Goal: Find specific page/section: Find specific page/section

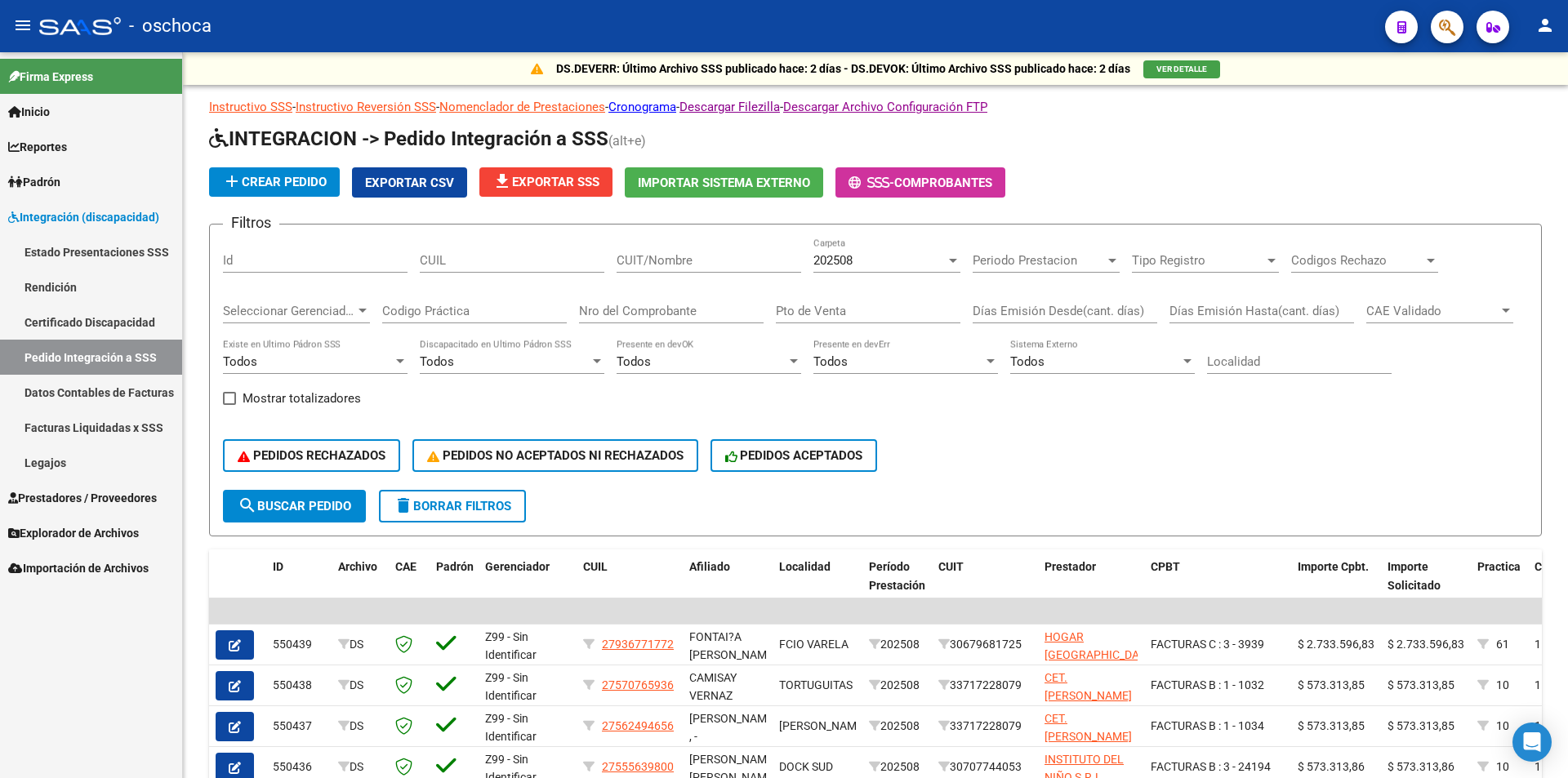
click at [1439, 30] on icon "button" at bounding box center [1447, 28] width 16 height 19
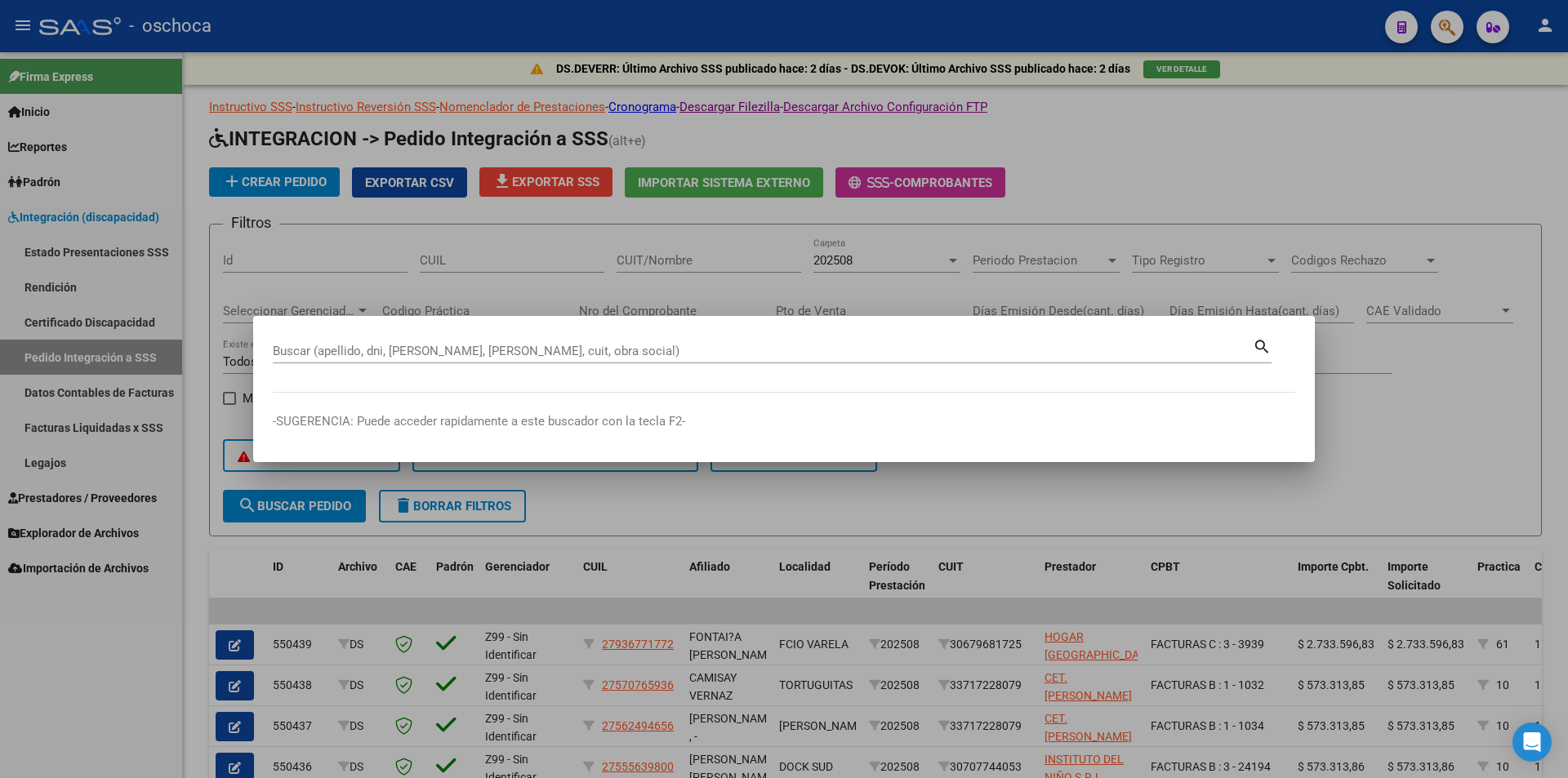
click at [271, 350] on mat-dialog-content "Buscar (apellido, dni, [PERSON_NAME], nro traspaso, cuit, obra social) search" at bounding box center [784, 364] width 1062 height 57
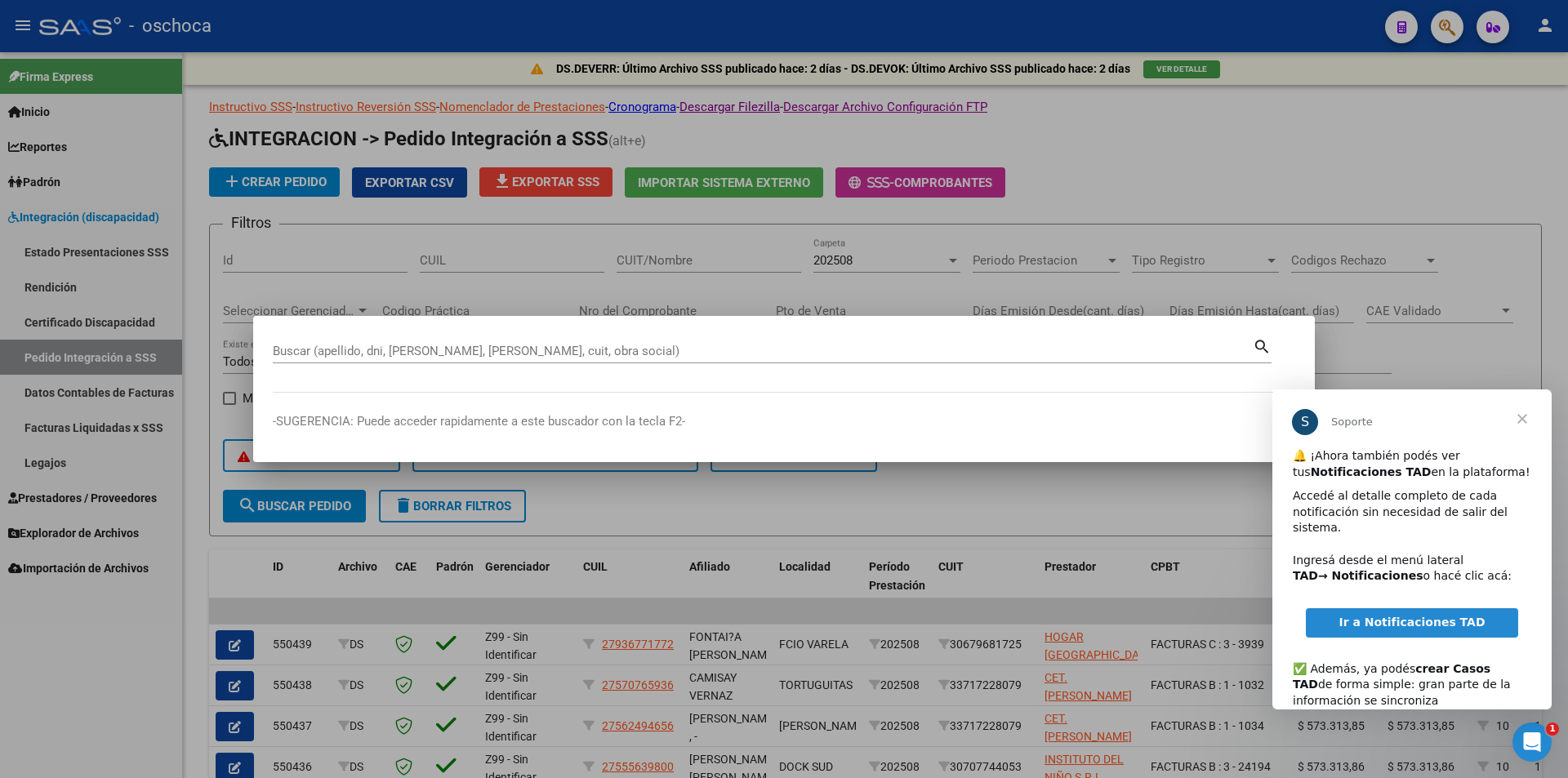
click at [288, 352] on input "Buscar (apellido, dni, [PERSON_NAME], [PERSON_NAME], cuit, obra social)" at bounding box center [762, 350] width 980 height 14
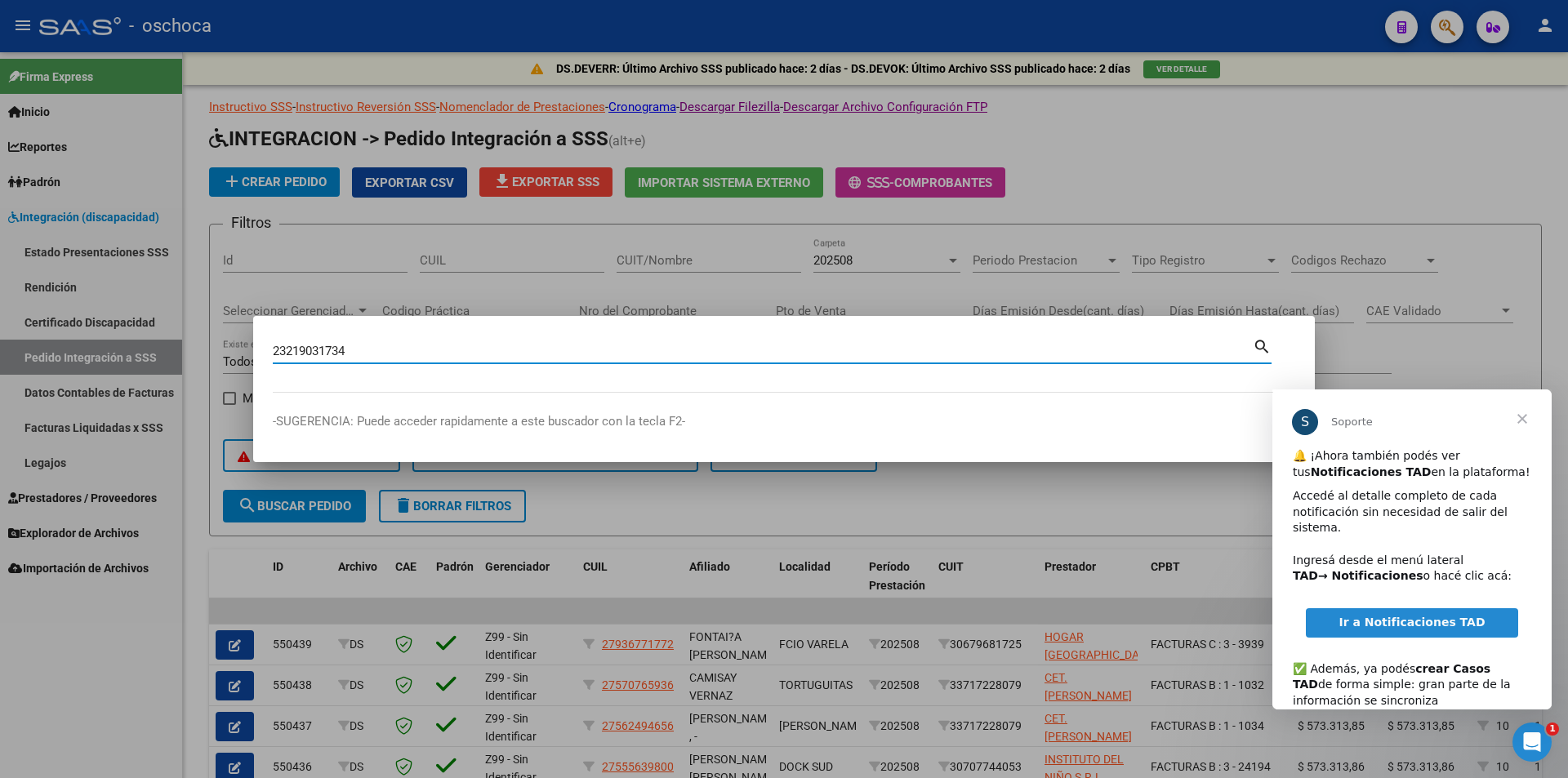
type input "23219031734"
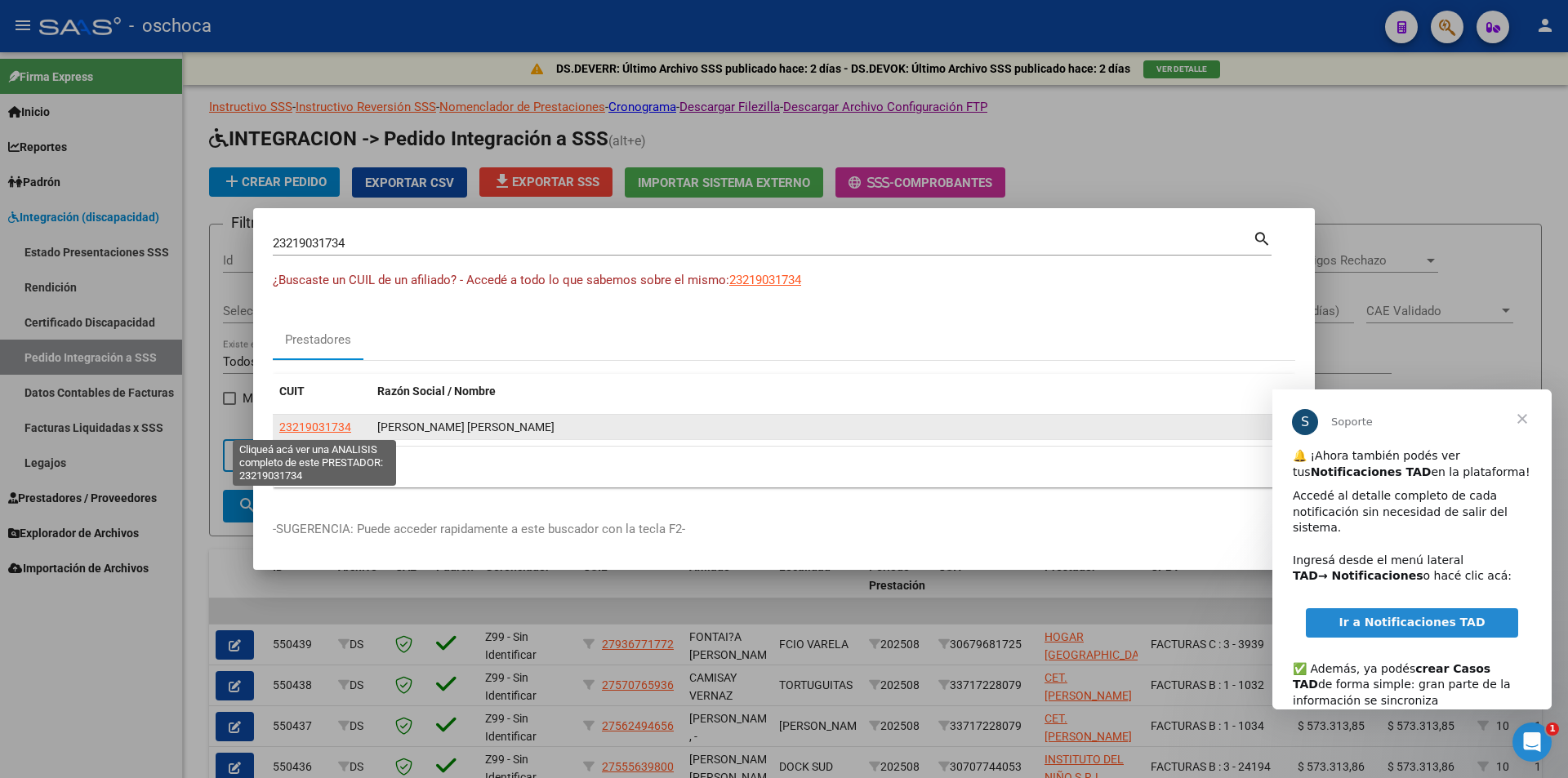
click at [316, 429] on span "23219031734" at bounding box center [314, 428] width 71 height 13
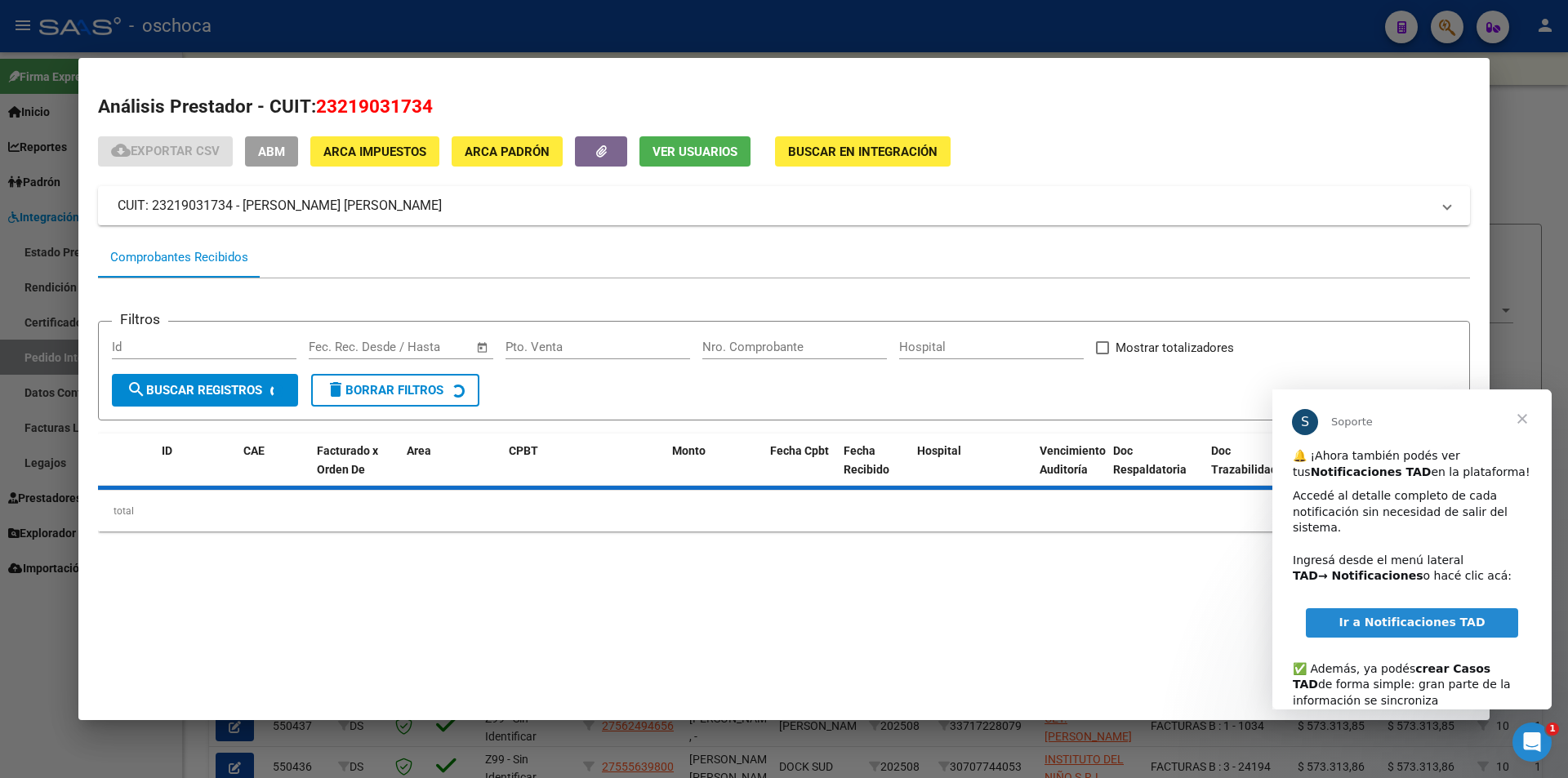
click at [1525, 416] on span "Cerrar" at bounding box center [1522, 419] width 59 height 59
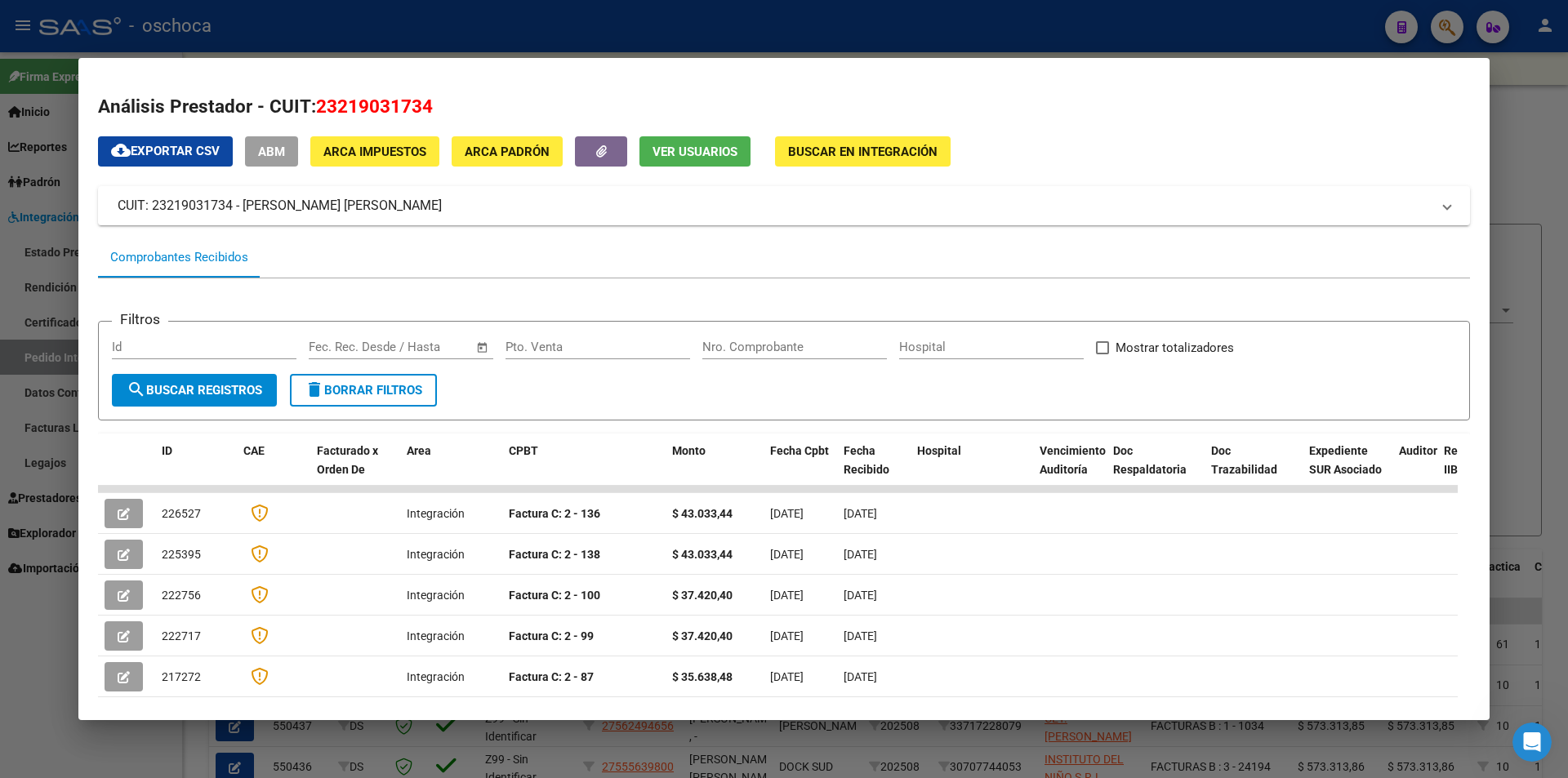
click at [856, 148] on span "Buscar en Integración" at bounding box center [862, 151] width 150 height 14
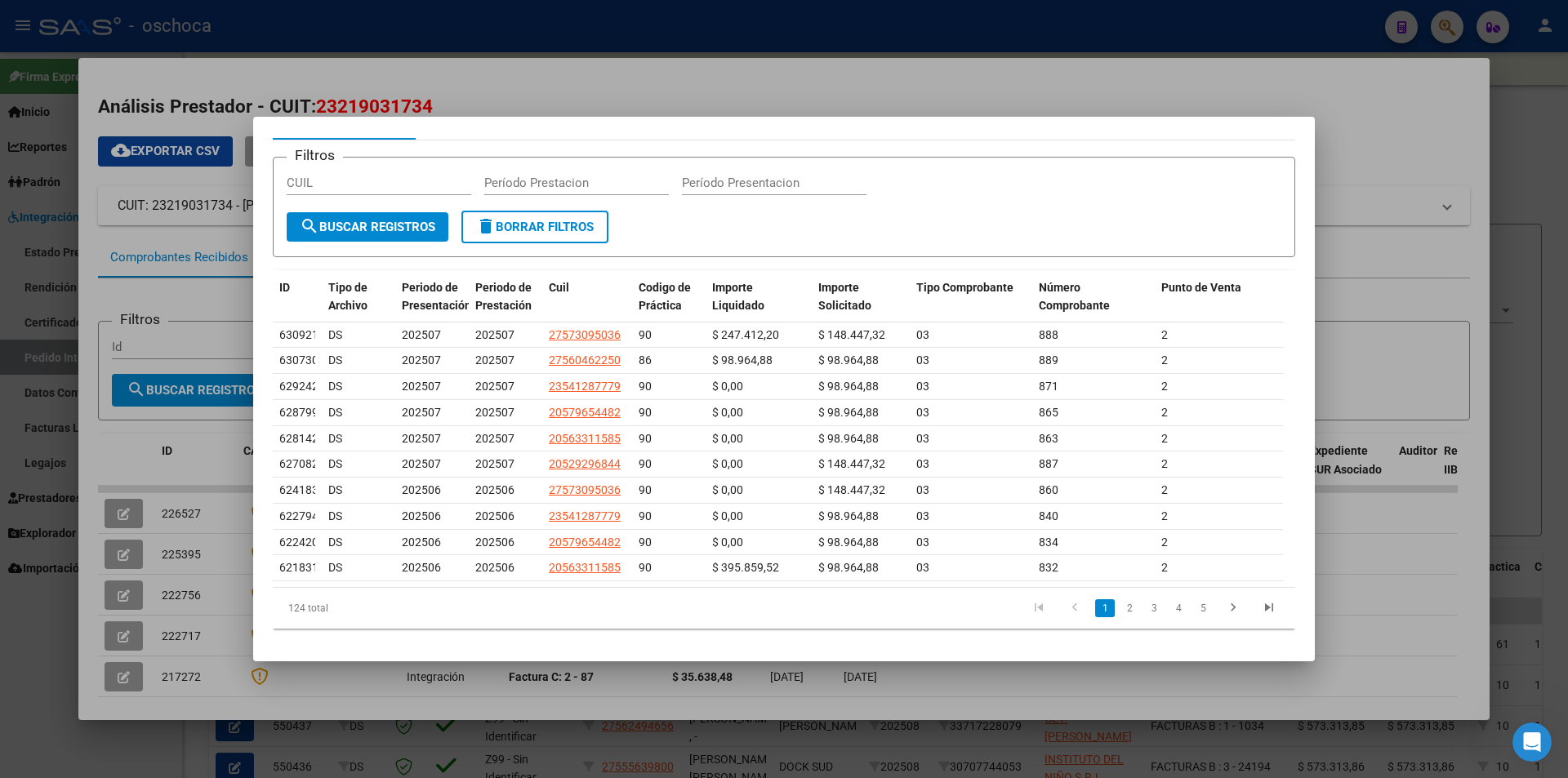
scroll to position [0, 95]
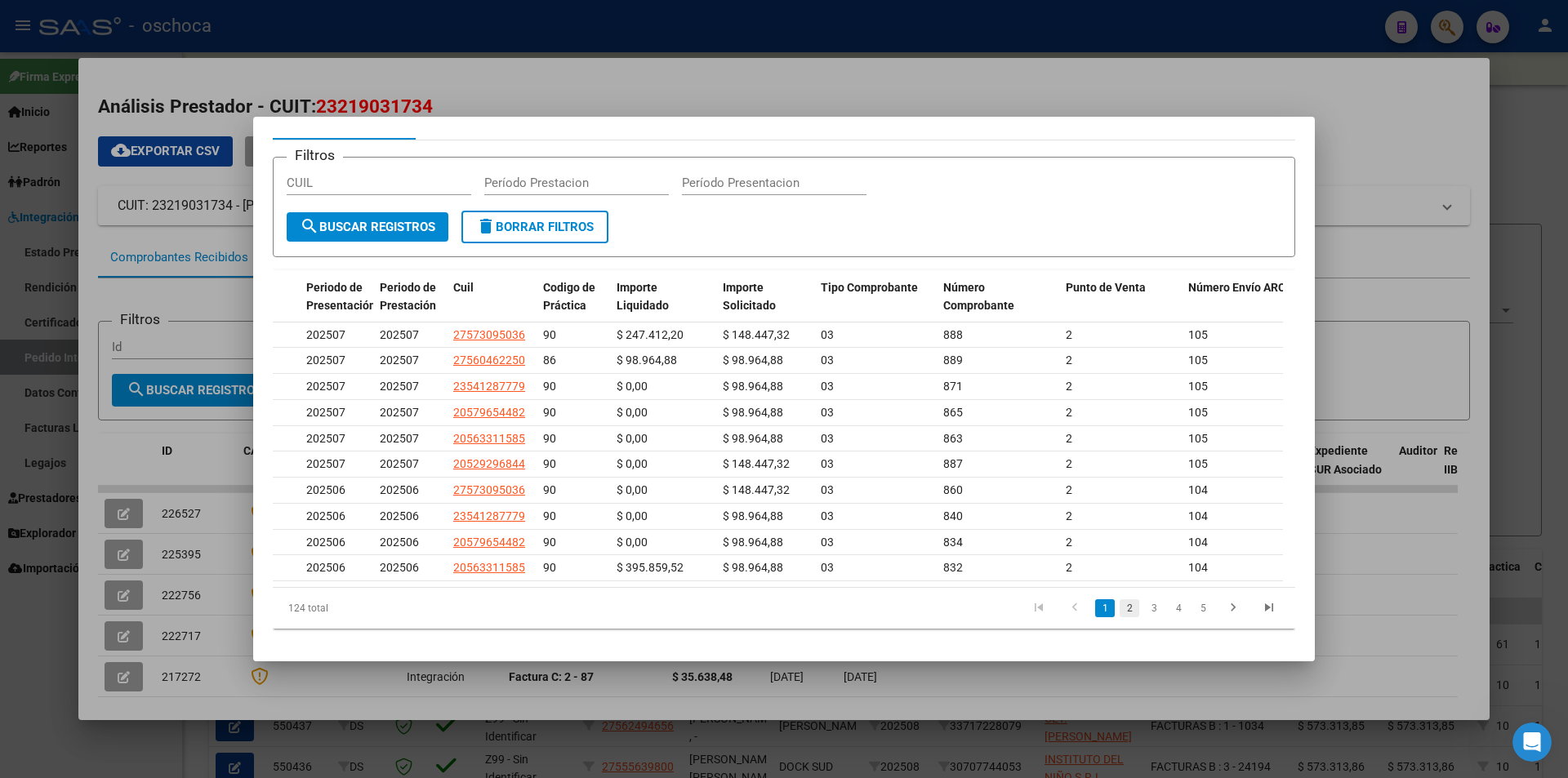
click at [1119, 608] on link "2" at bounding box center [1129, 608] width 20 height 18
click at [1144, 613] on link "3" at bounding box center [1154, 608] width 20 height 18
click at [1169, 611] on link "4" at bounding box center [1178, 608] width 20 height 18
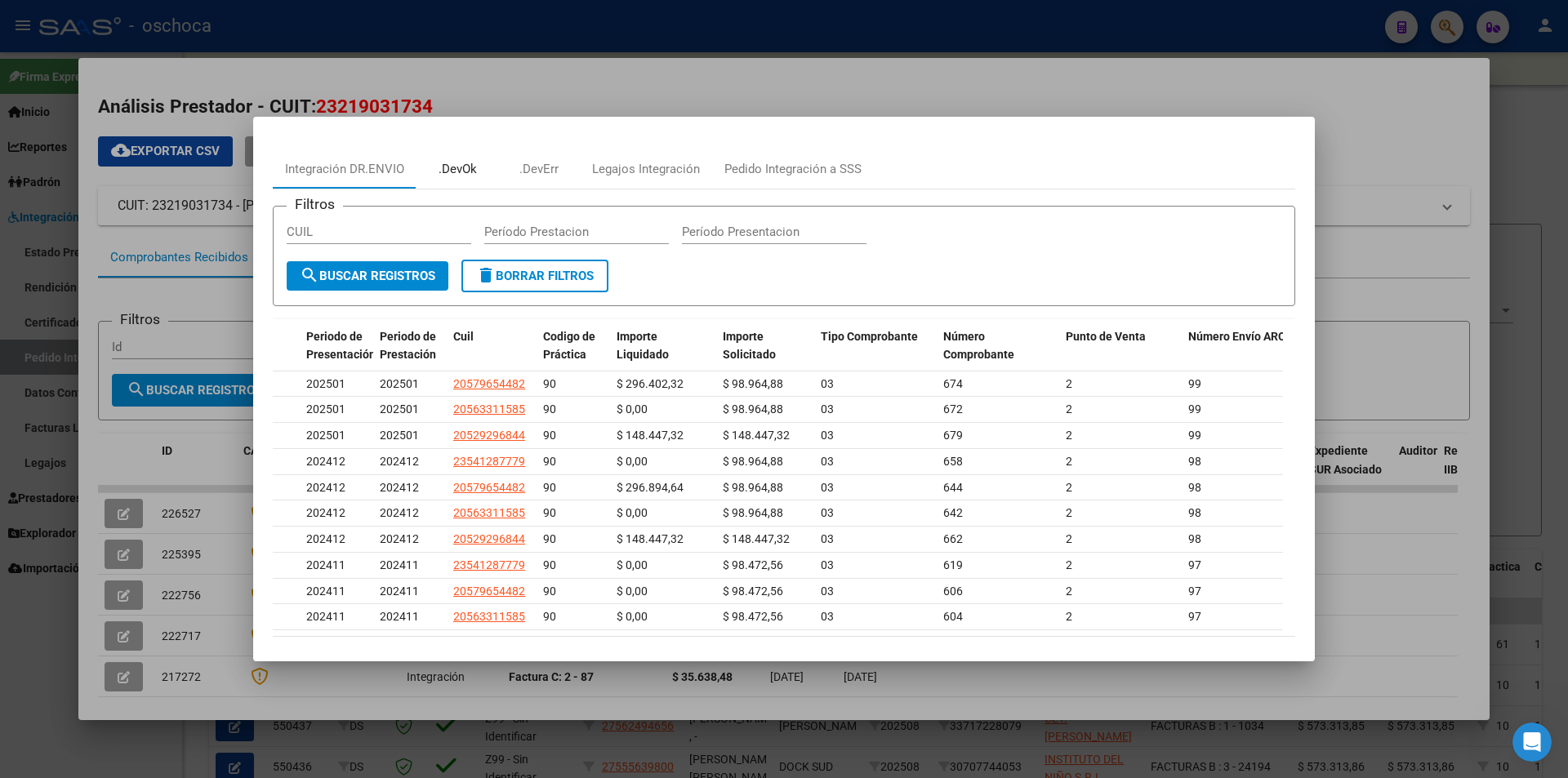
click at [455, 173] on div ".DevOk" at bounding box center [457, 170] width 38 height 19
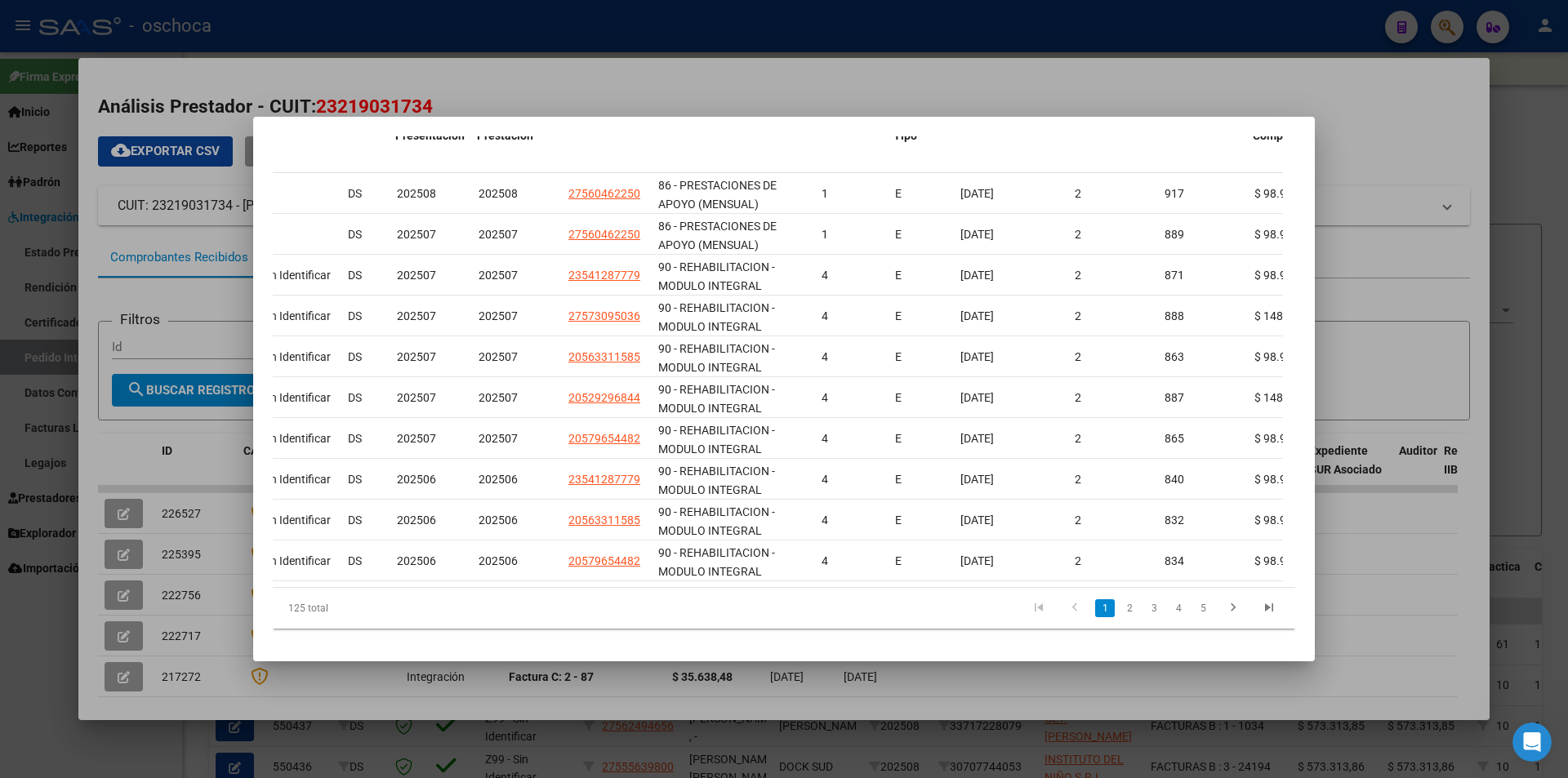
scroll to position [0, 115]
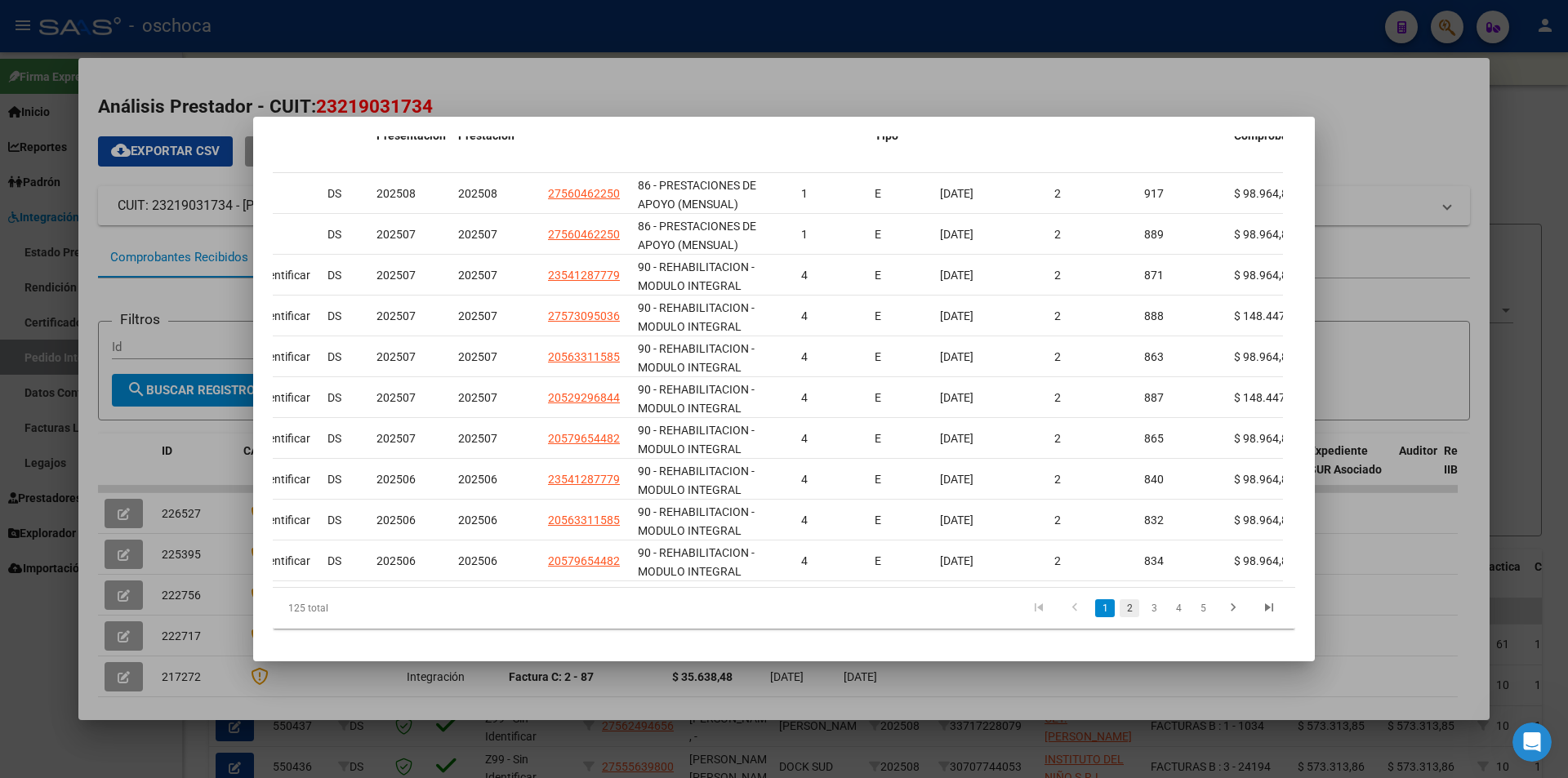
click at [1119, 609] on link "2" at bounding box center [1129, 608] width 20 height 18
click at [1144, 609] on link "3" at bounding box center [1154, 608] width 20 height 18
click at [1169, 604] on link "4" at bounding box center [1178, 608] width 20 height 18
click at [1169, 608] on link "5" at bounding box center [1178, 608] width 20 height 18
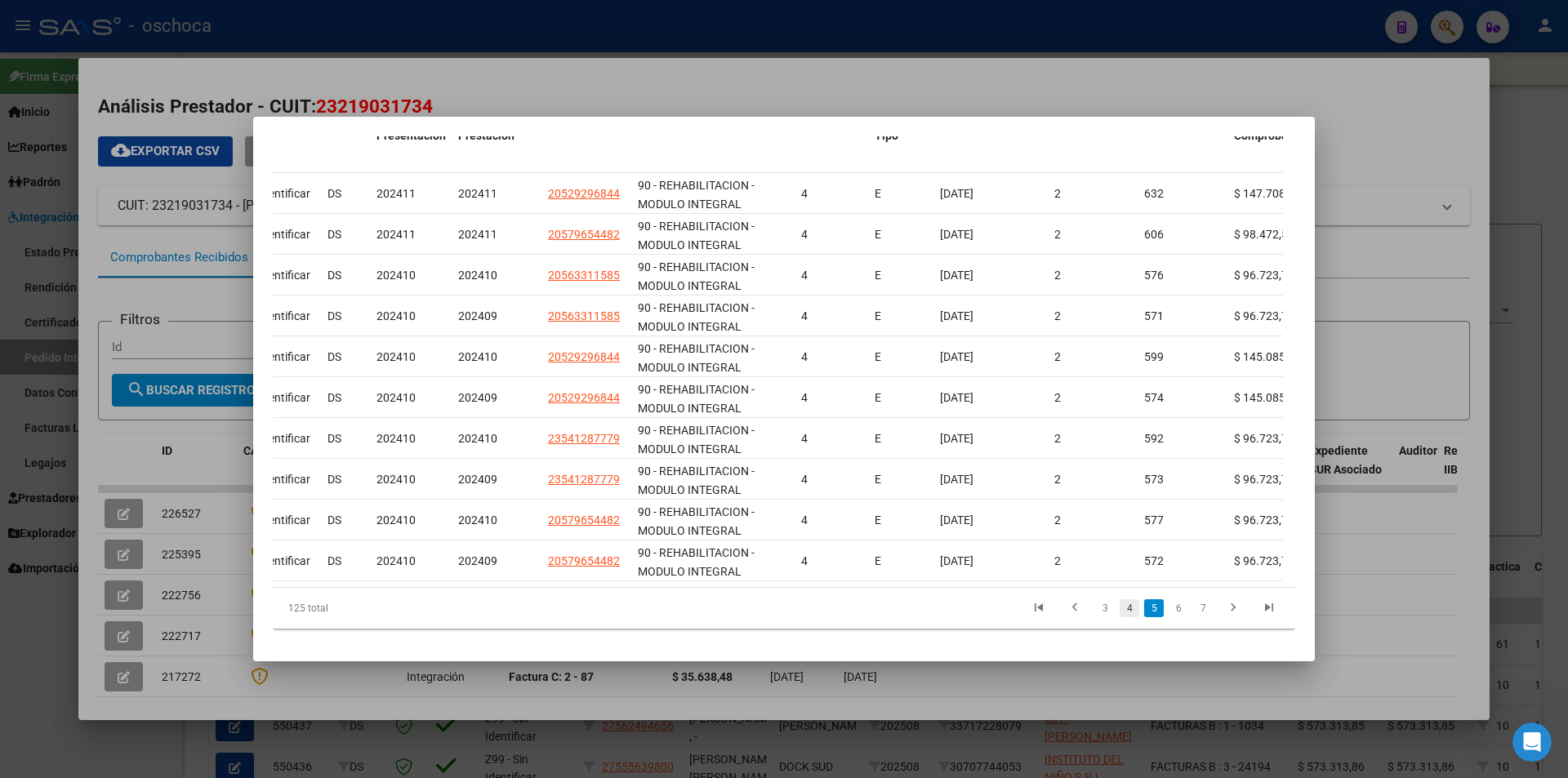
click at [1119, 607] on link "4" at bounding box center [1129, 608] width 20 height 18
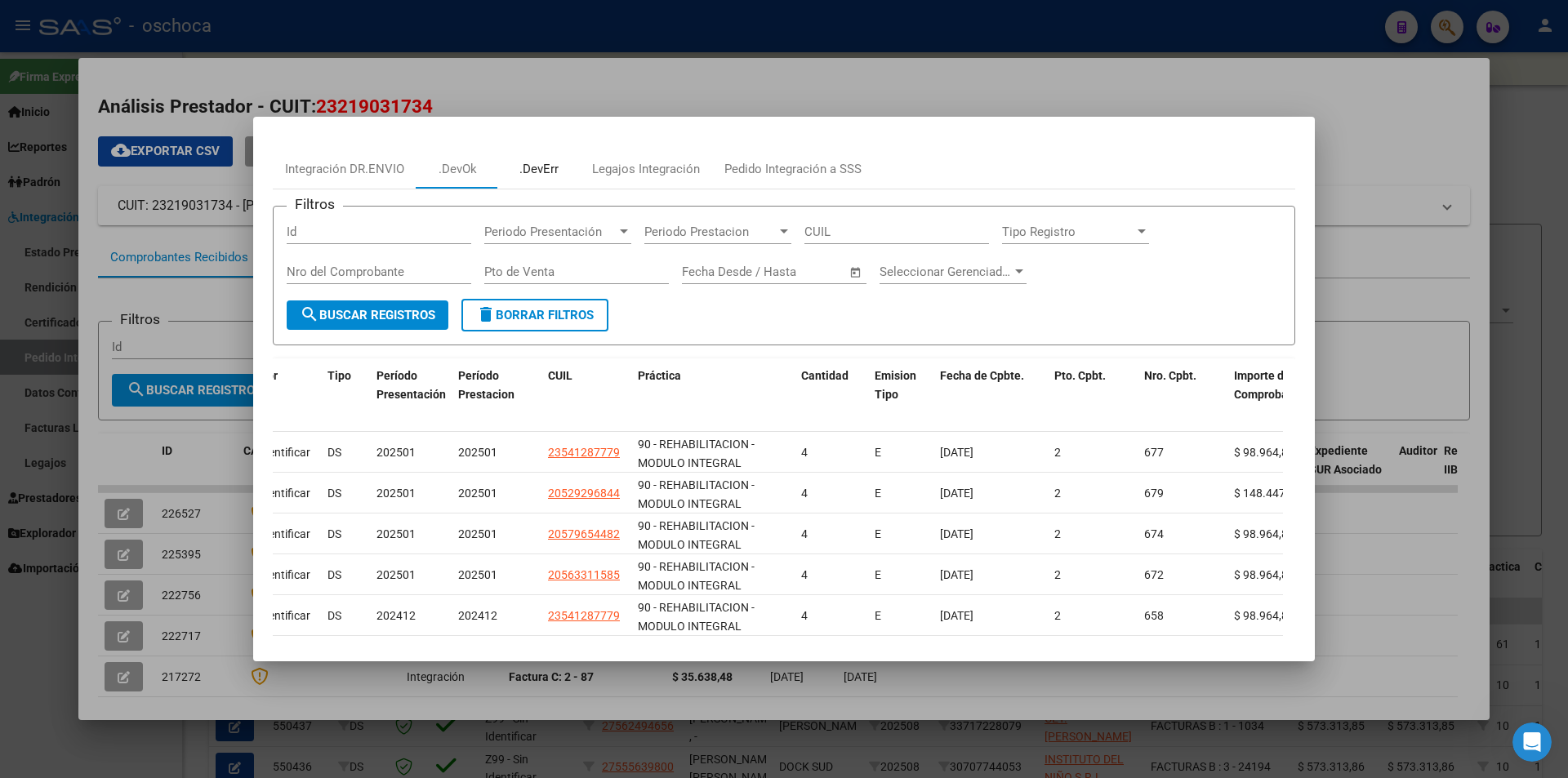
click at [553, 166] on div ".DevErr" at bounding box center [538, 170] width 39 height 19
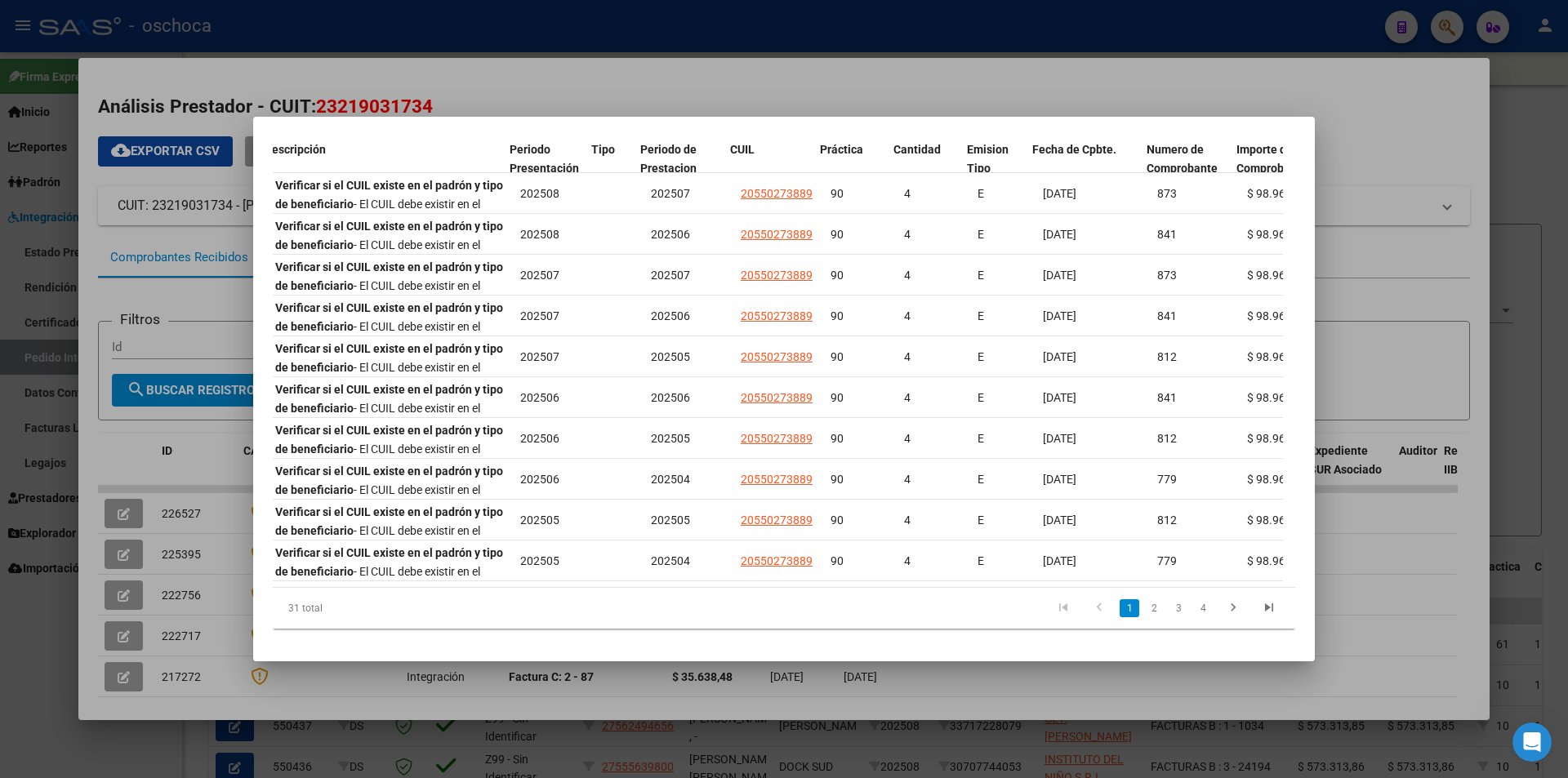
scroll to position [0, 338]
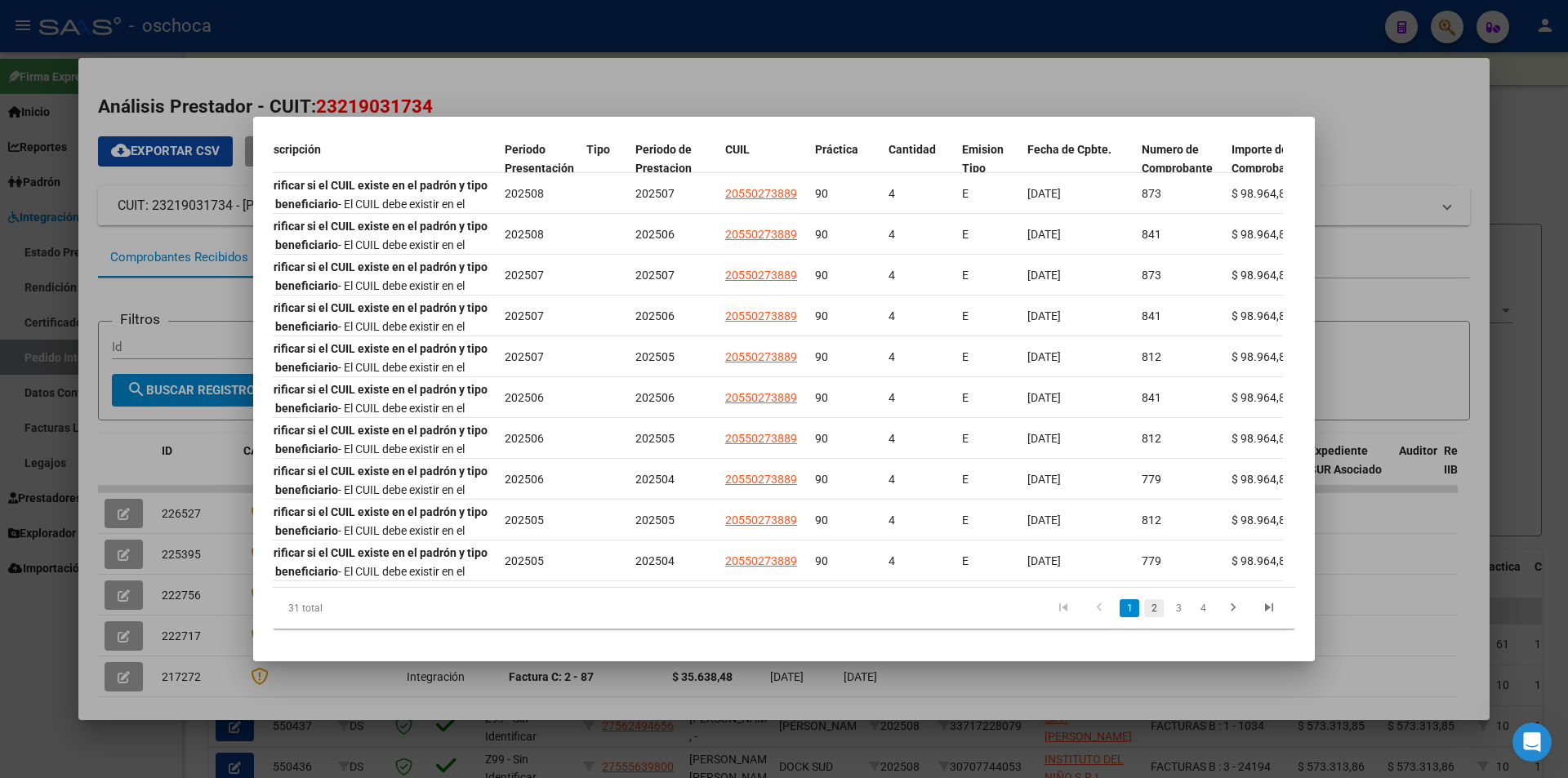
click at [1148, 611] on link "2" at bounding box center [1154, 608] width 20 height 18
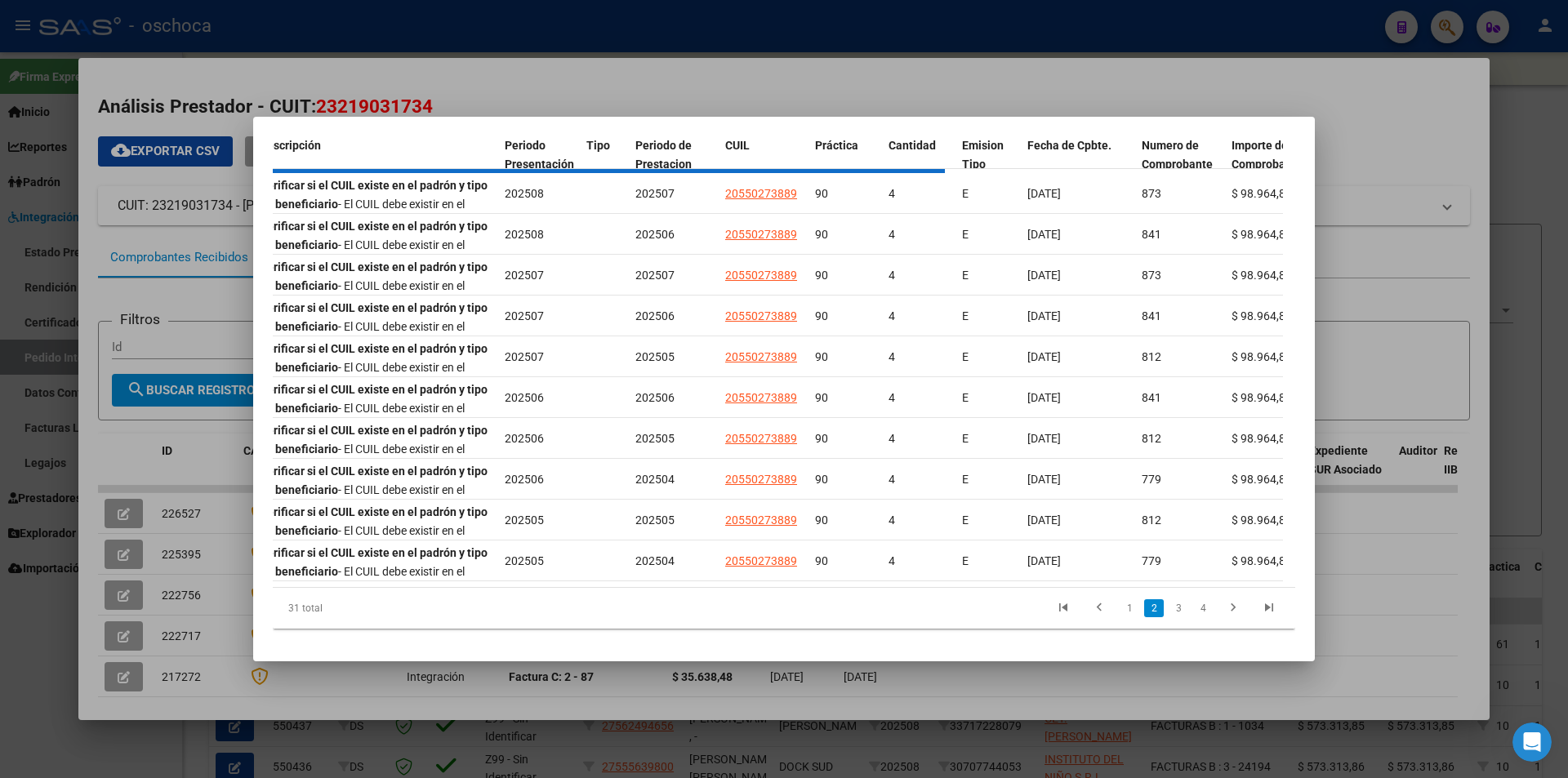
scroll to position [238, 0]
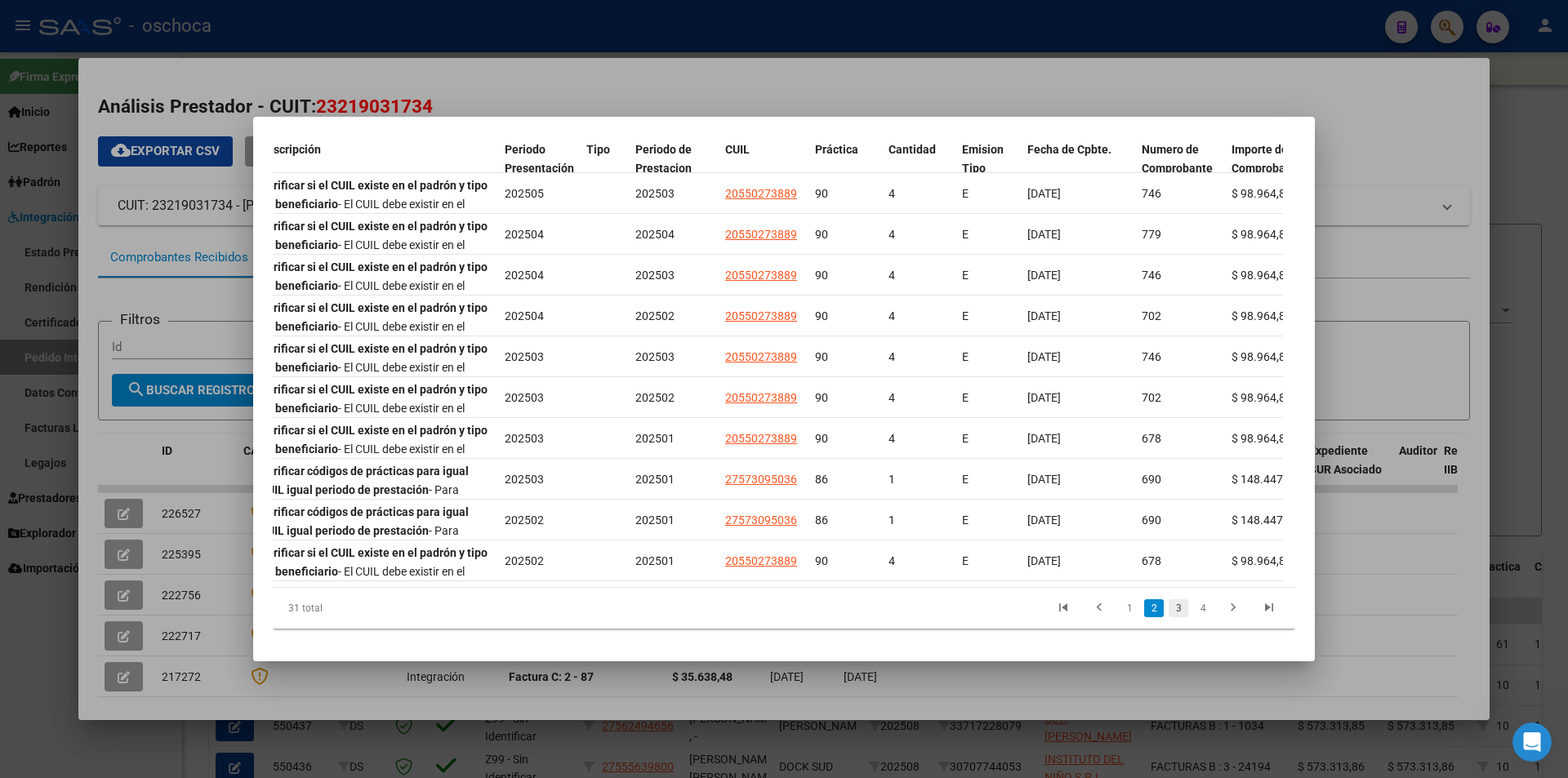
click at [1173, 608] on link "3" at bounding box center [1178, 608] width 20 height 18
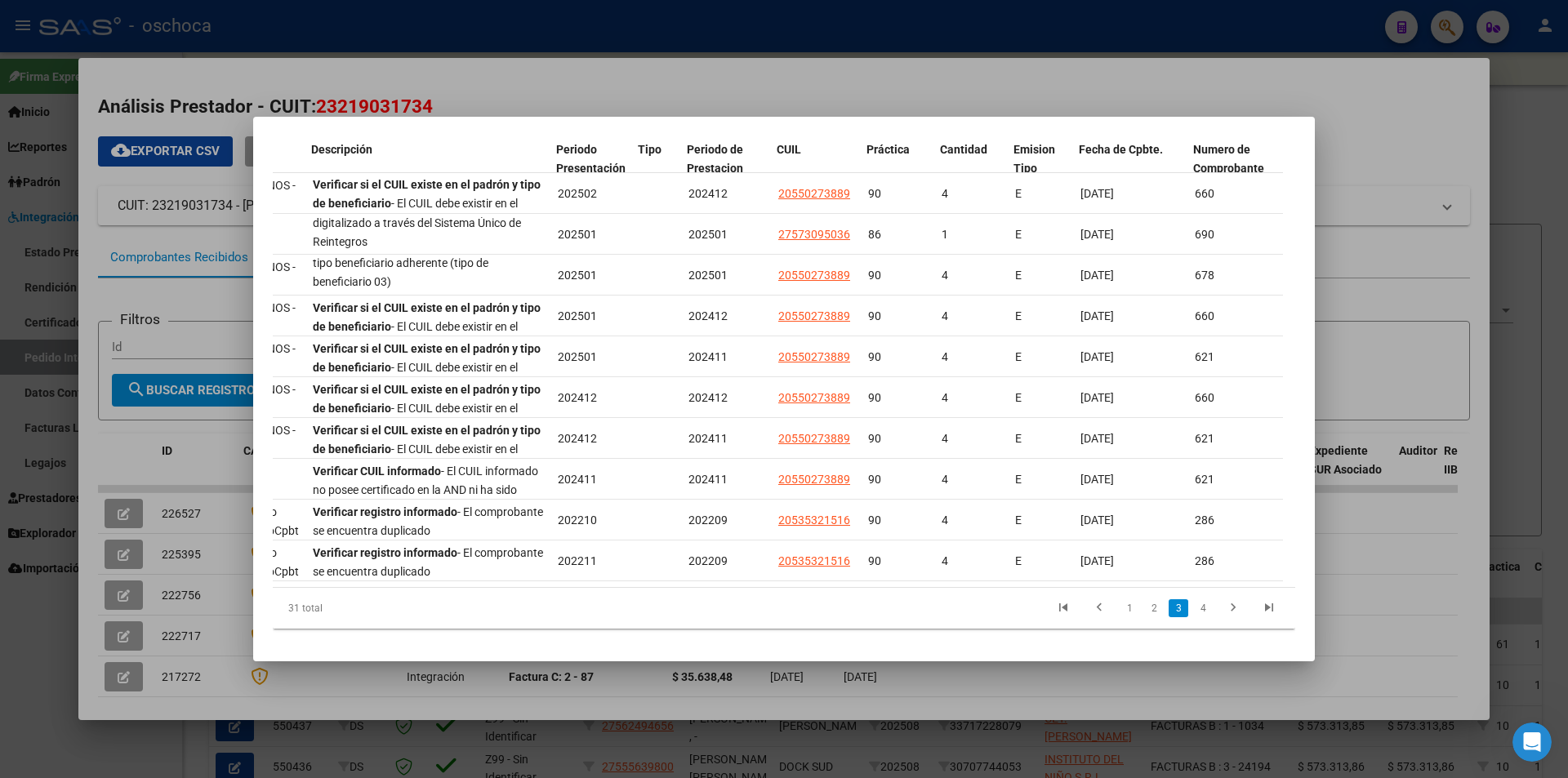
scroll to position [0, 290]
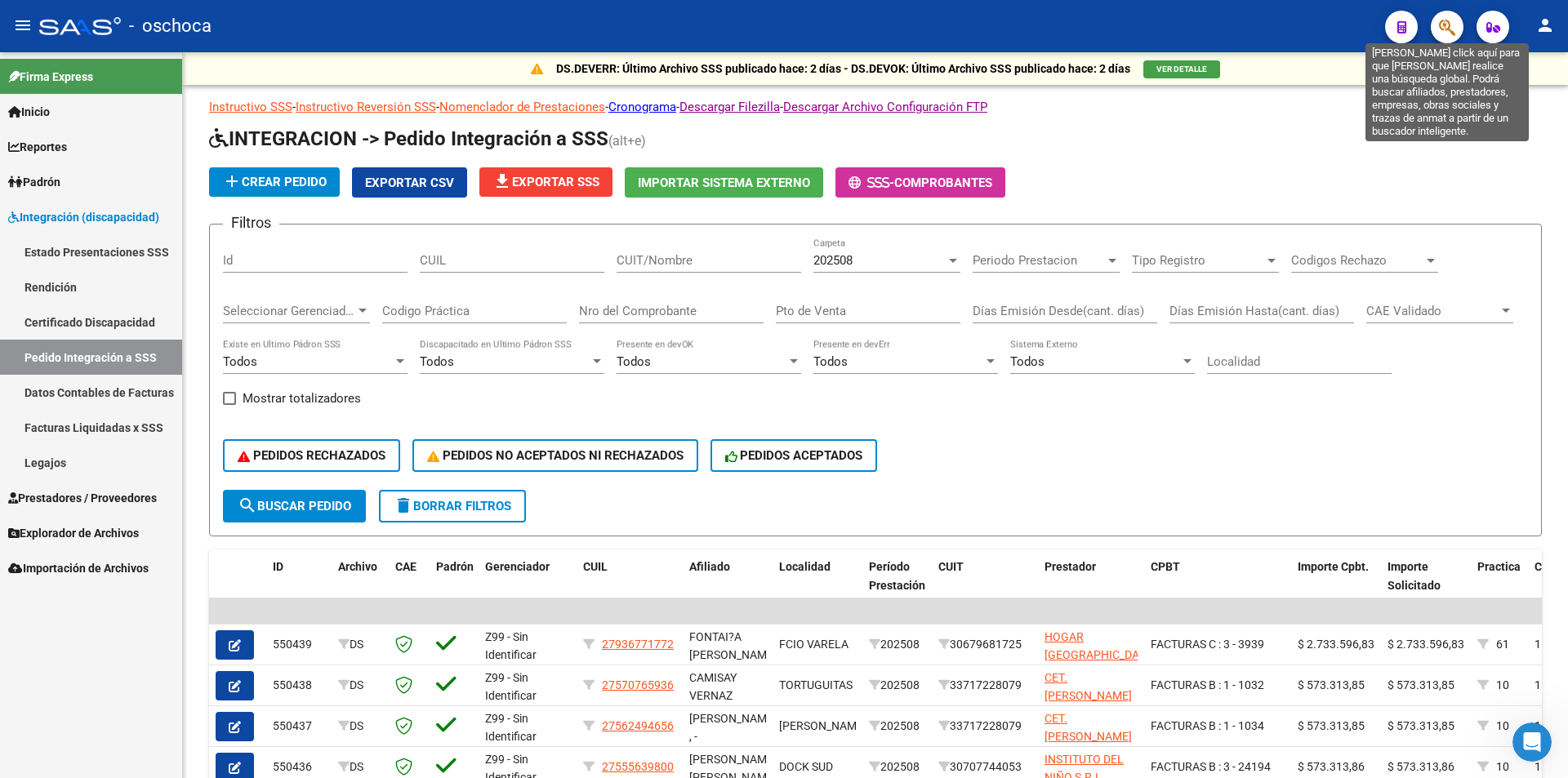
click at [1454, 30] on icon "button" at bounding box center [1447, 28] width 16 height 19
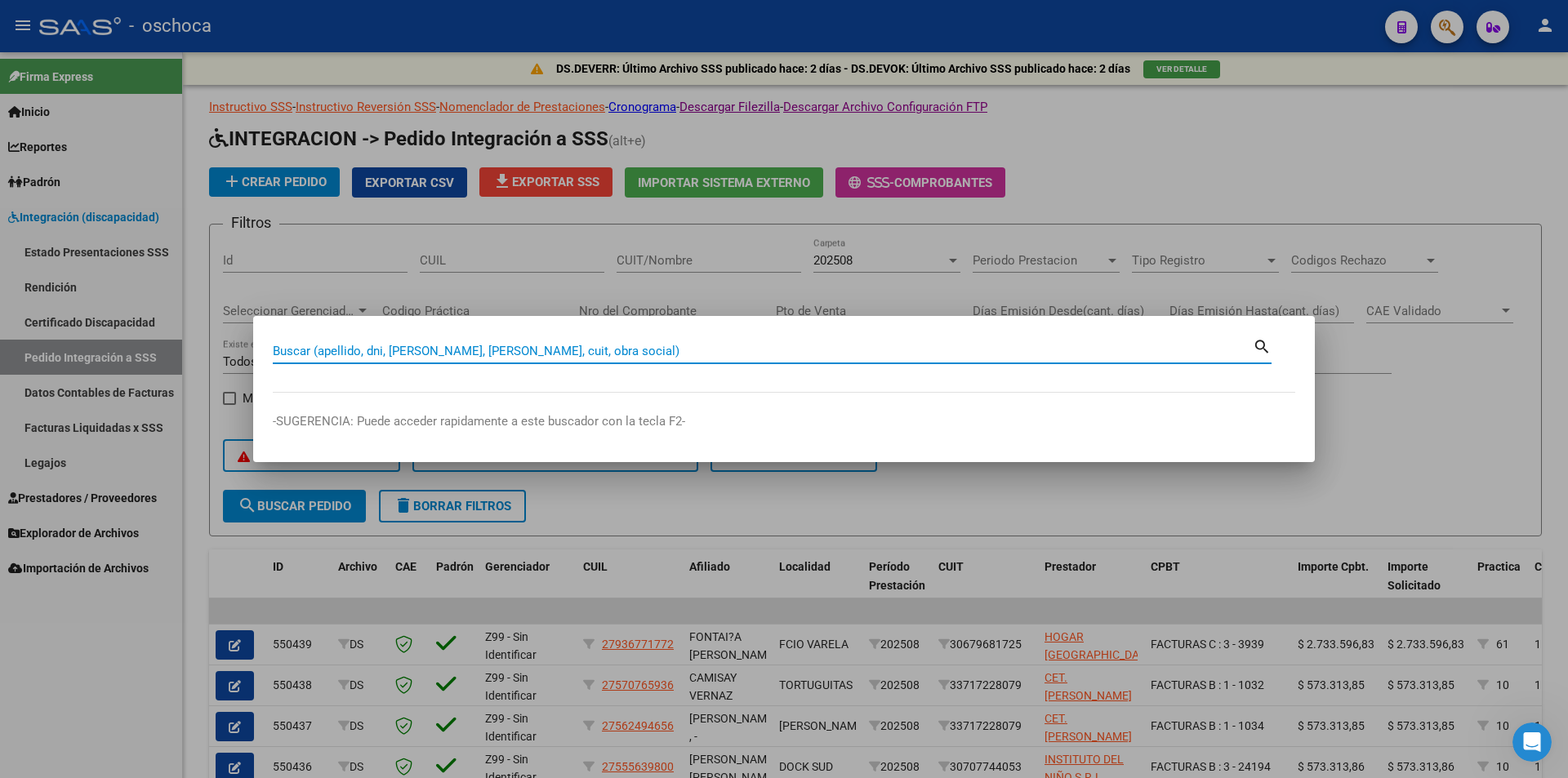
click at [288, 348] on input "Buscar (apellido, dni, [PERSON_NAME], [PERSON_NAME], cuit, obra social)" at bounding box center [762, 350] width 980 height 14
type input "27302188799"
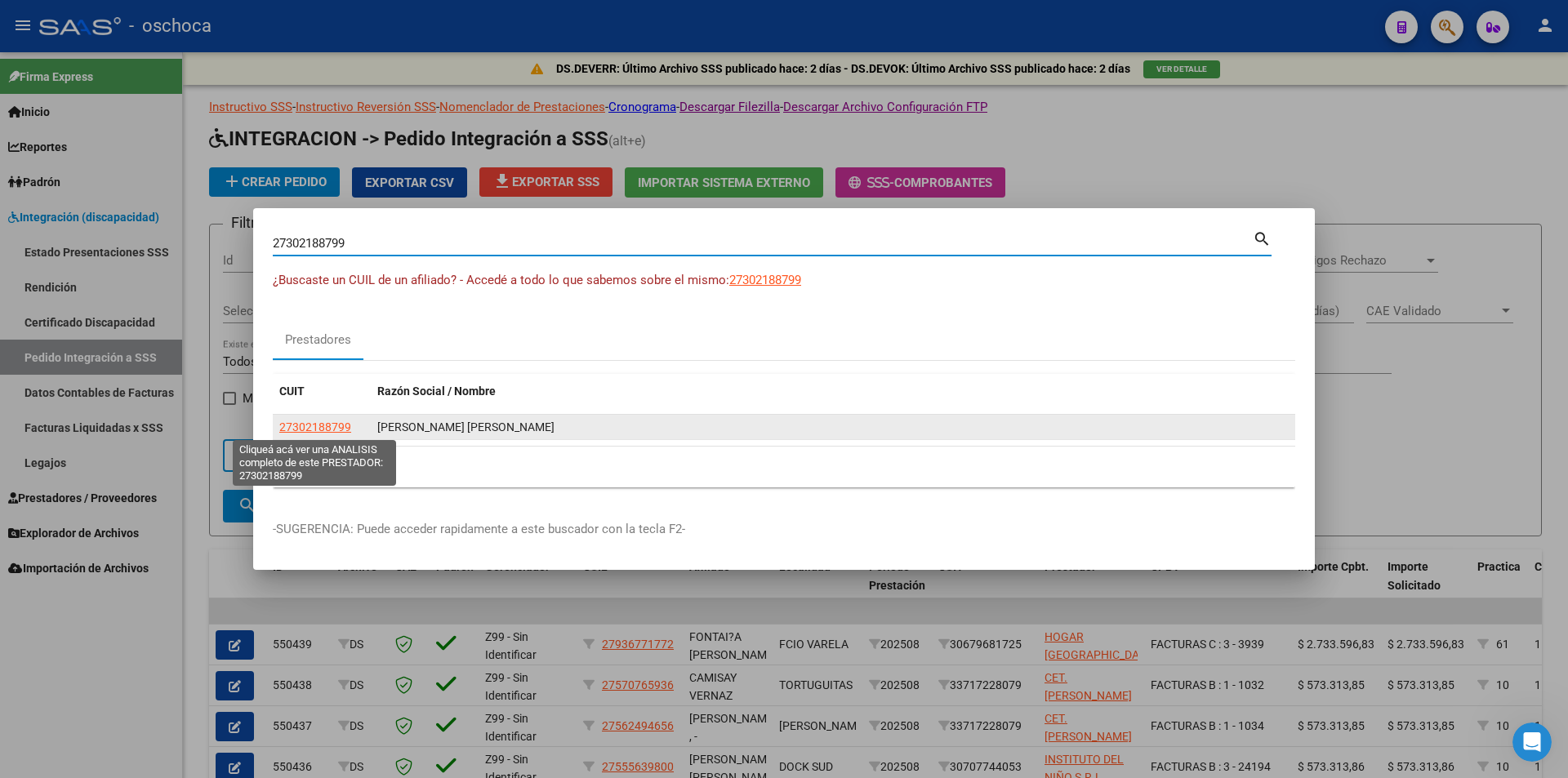
click at [300, 426] on span "27302188799" at bounding box center [314, 428] width 71 height 13
type textarea "27302188799"
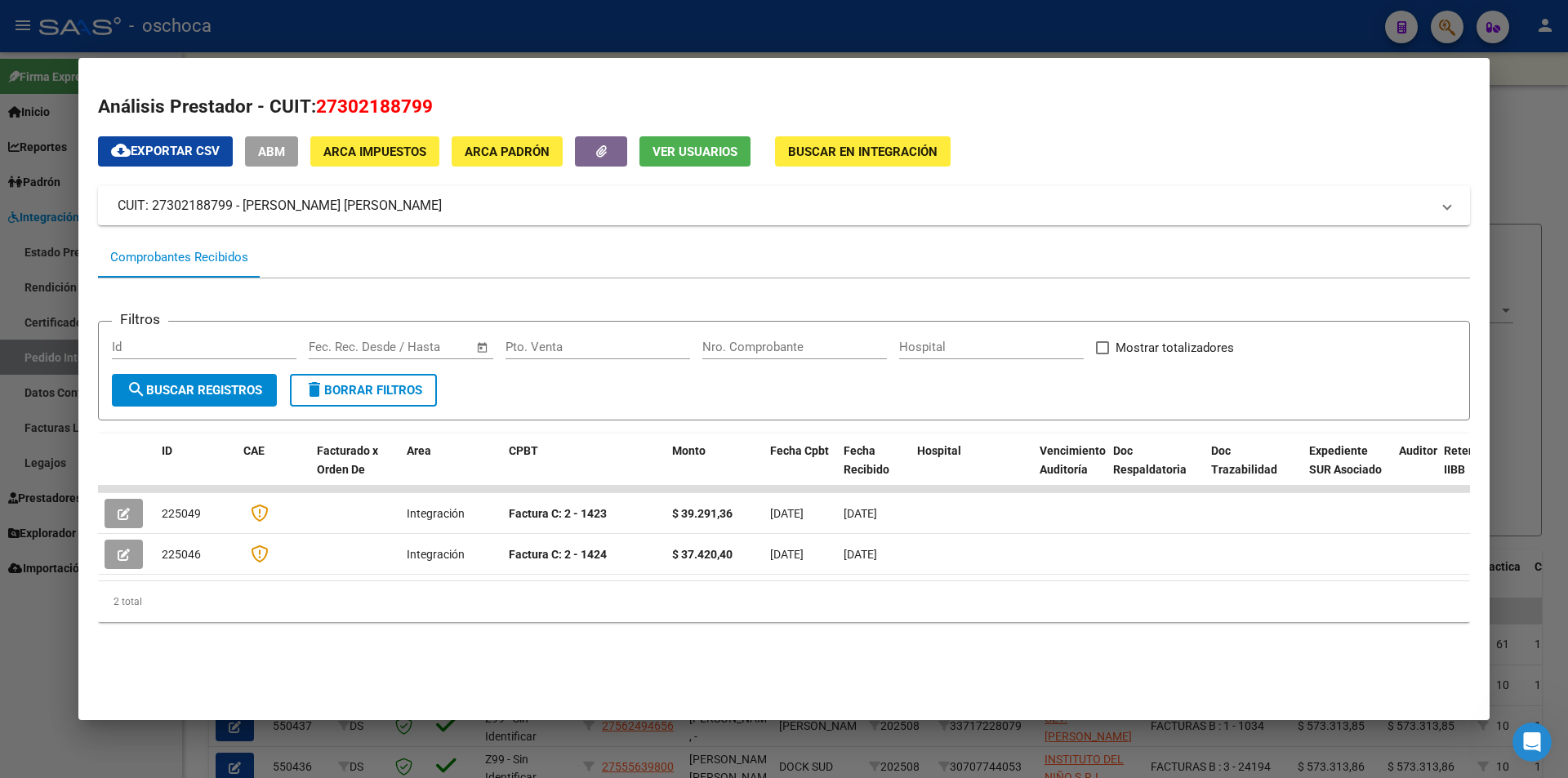
click at [818, 157] on span "Buscar en Integración" at bounding box center [862, 151] width 150 height 14
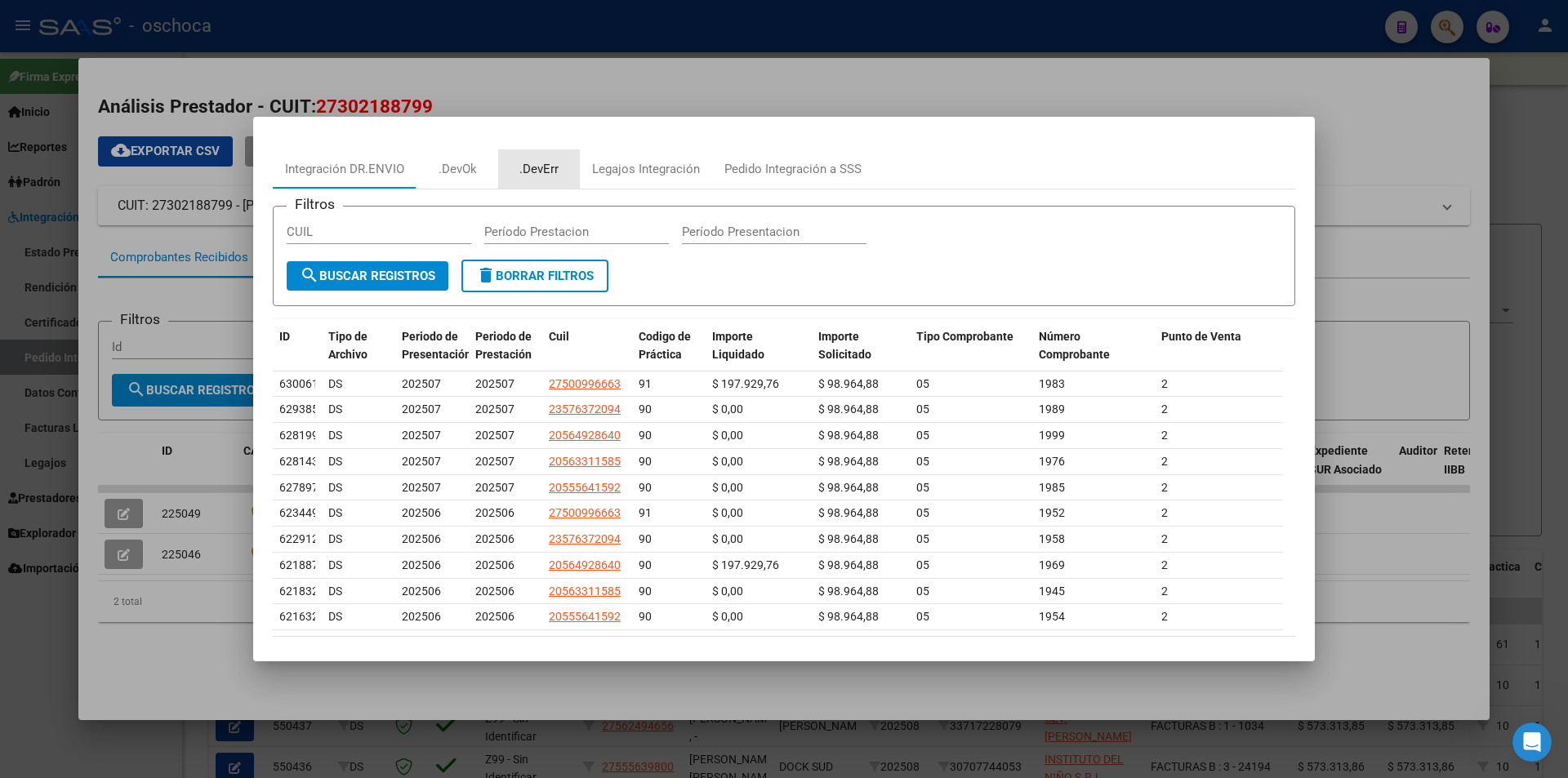
click at [534, 170] on div ".DevErr" at bounding box center [538, 170] width 39 height 19
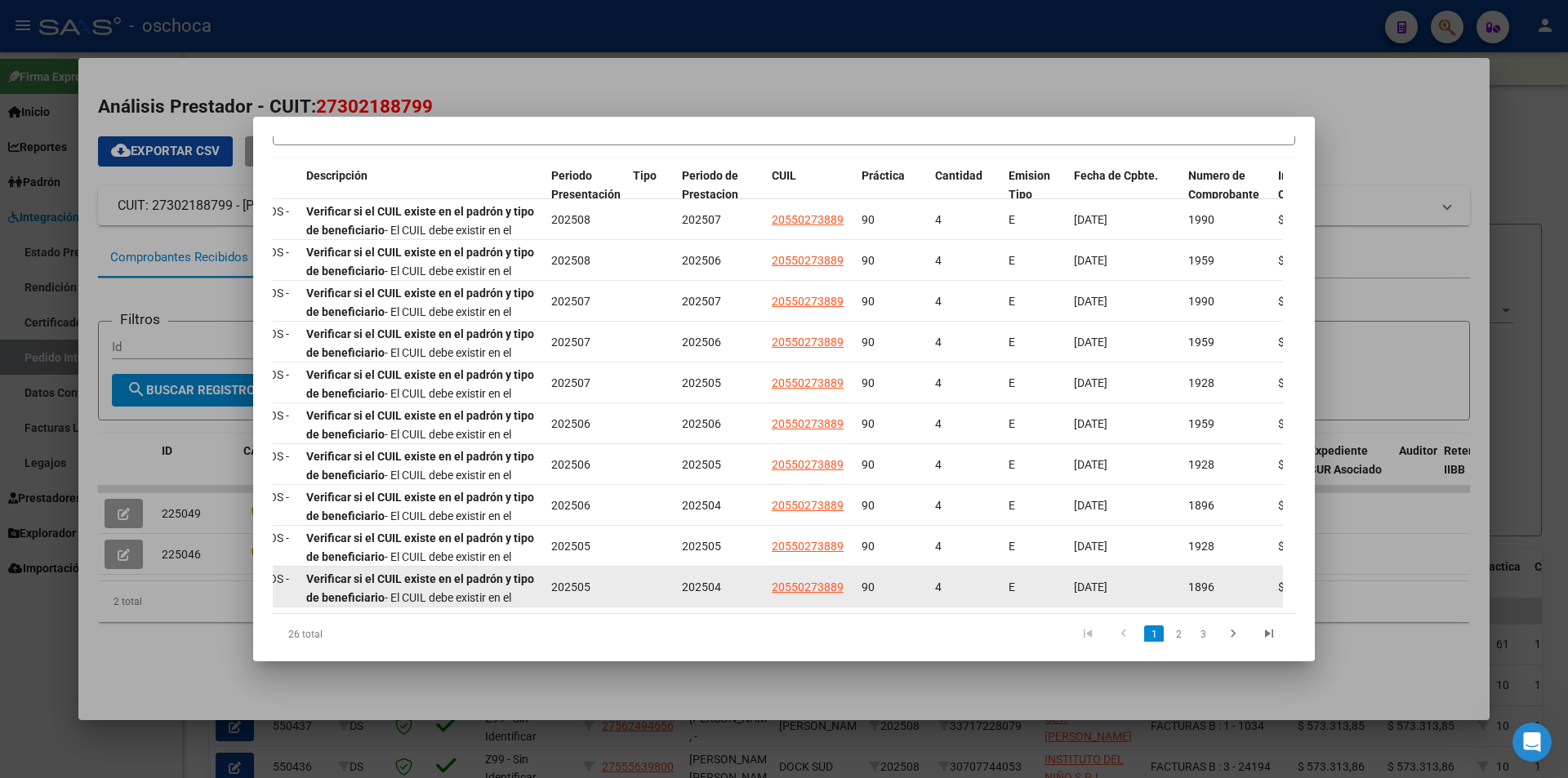
scroll to position [238, 0]
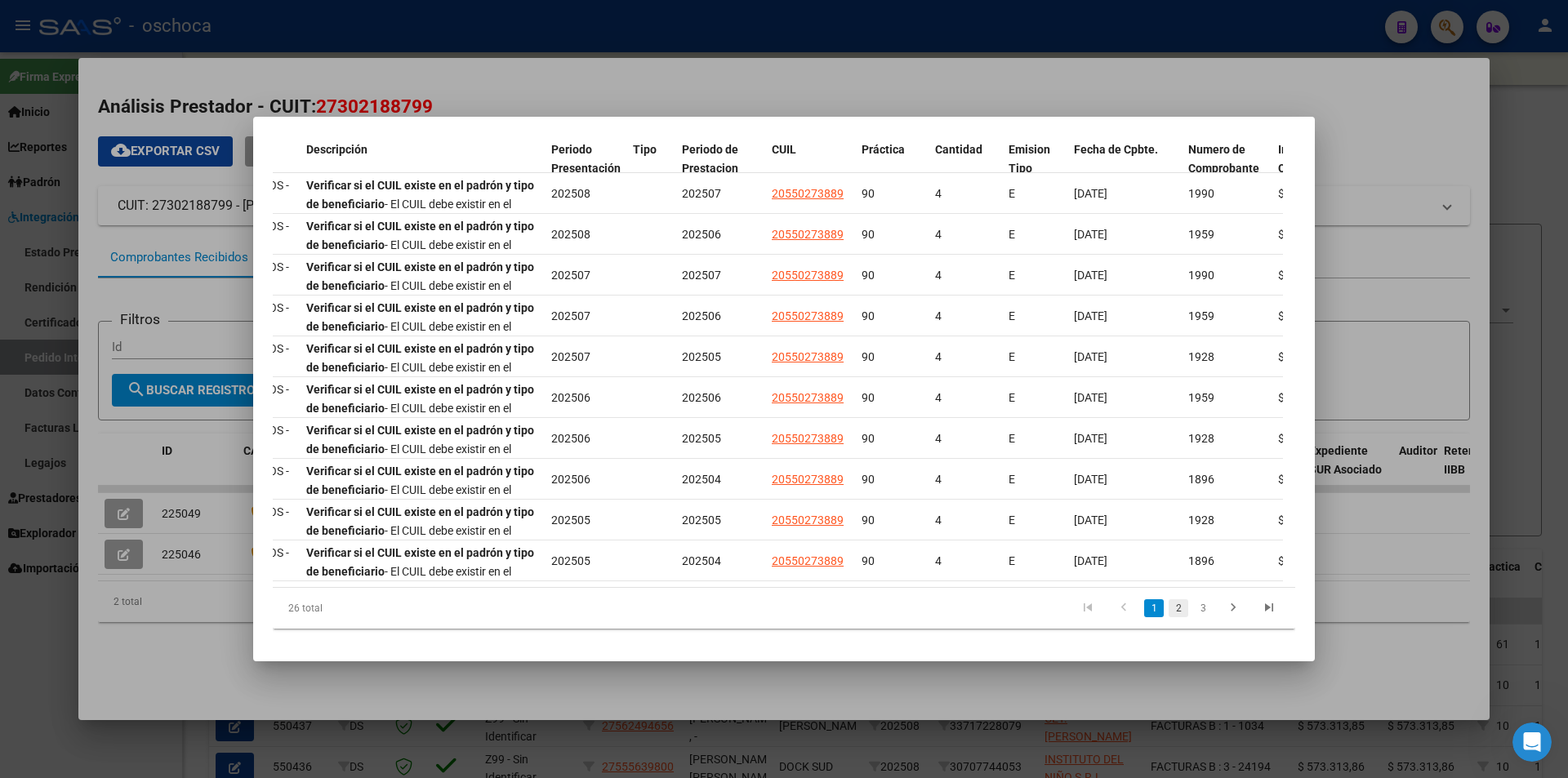
click at [1169, 606] on link "2" at bounding box center [1178, 608] width 20 height 18
click at [1194, 607] on link "3" at bounding box center [1203, 608] width 20 height 18
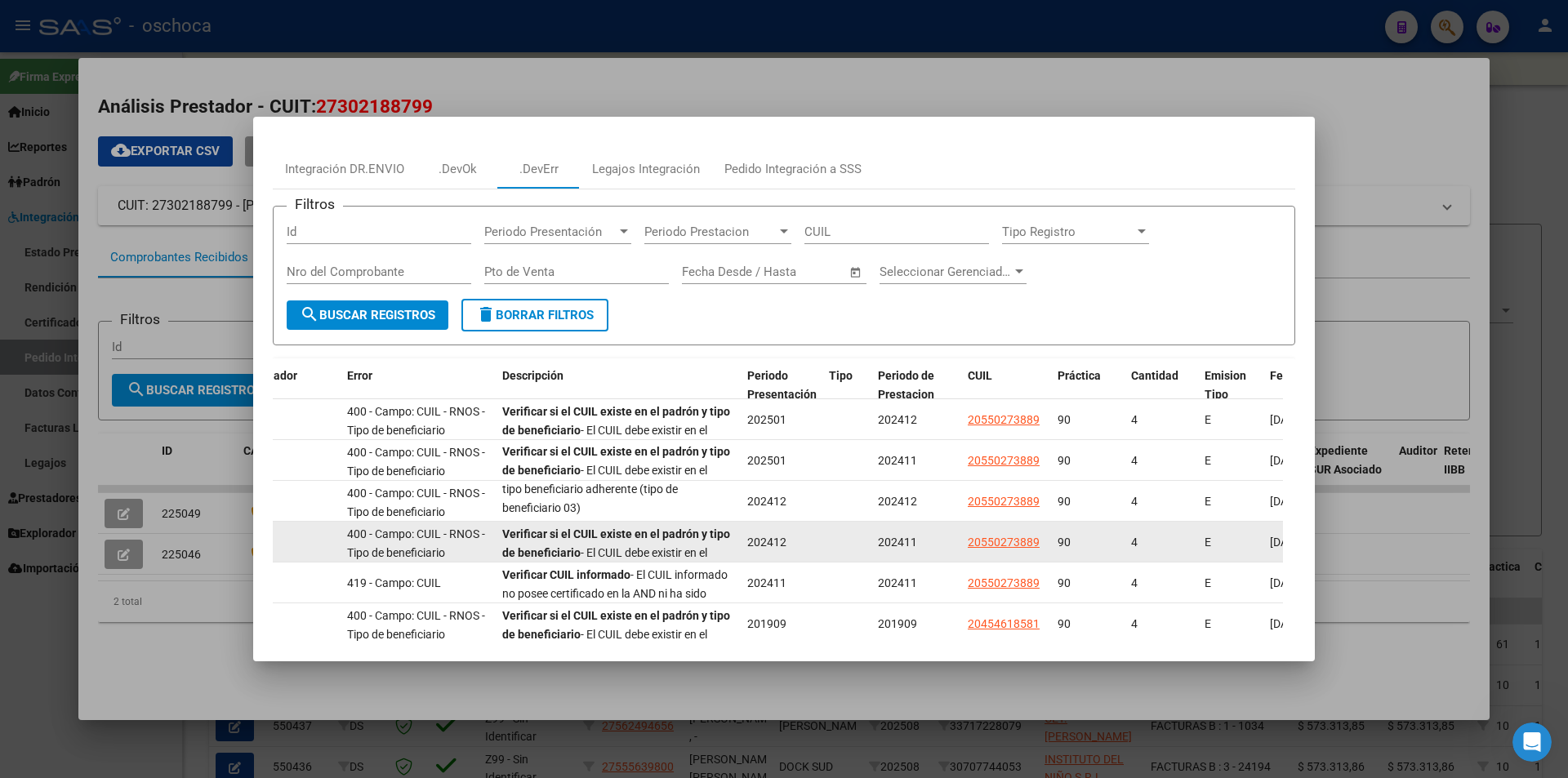
scroll to position [75, 0]
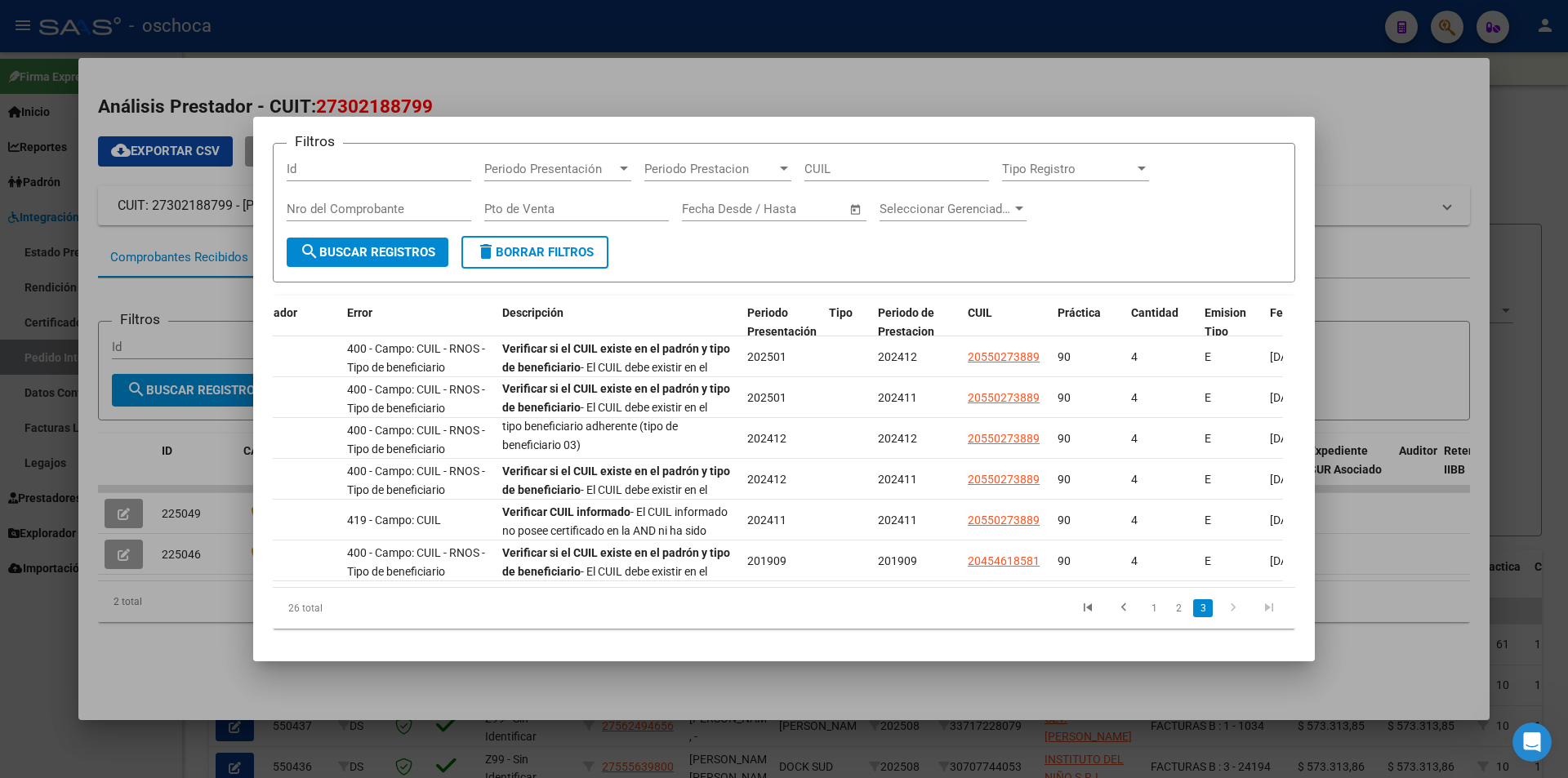
click at [1144, 607] on link "1" at bounding box center [1154, 608] width 20 height 18
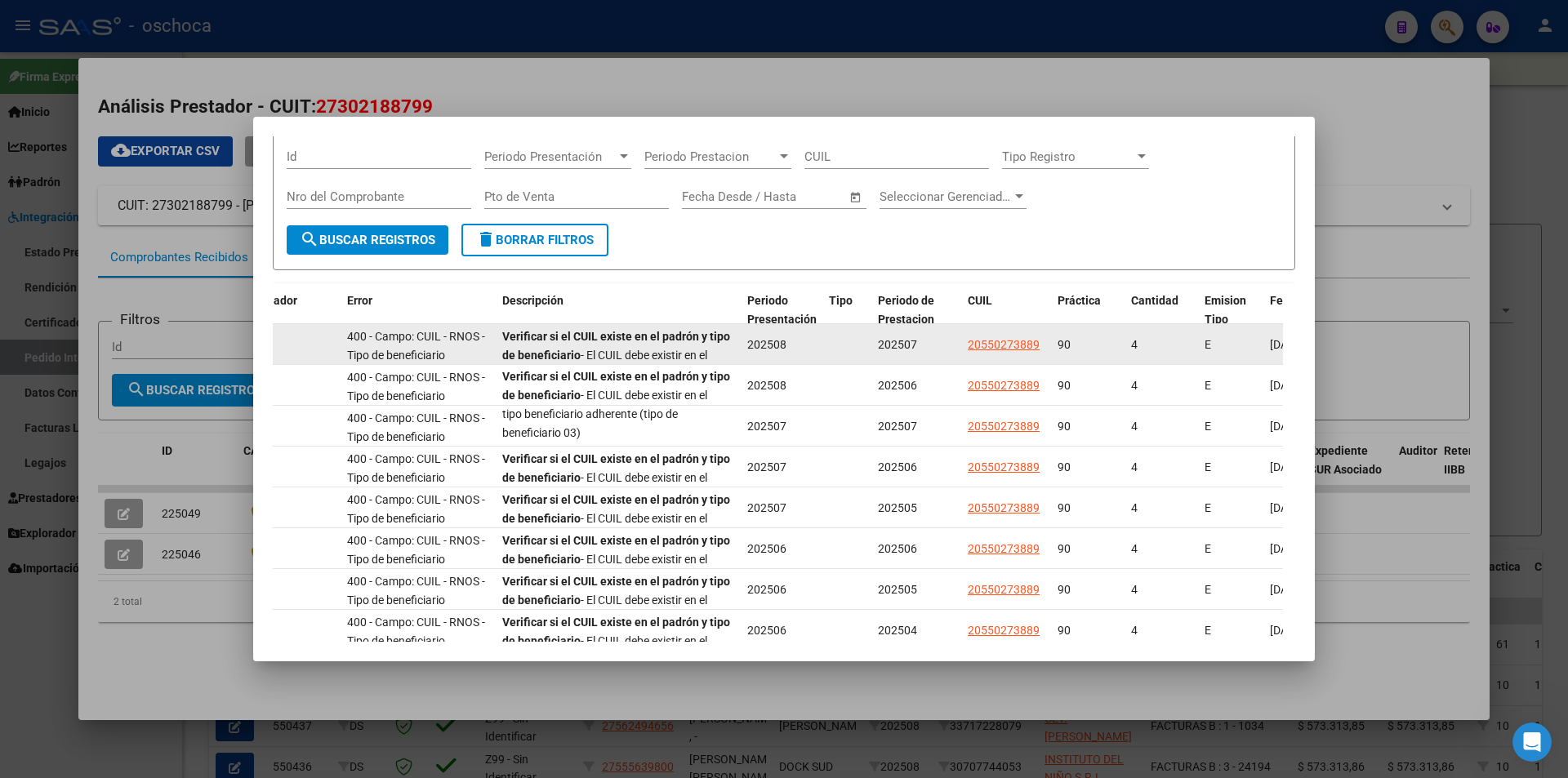
scroll to position [0, 0]
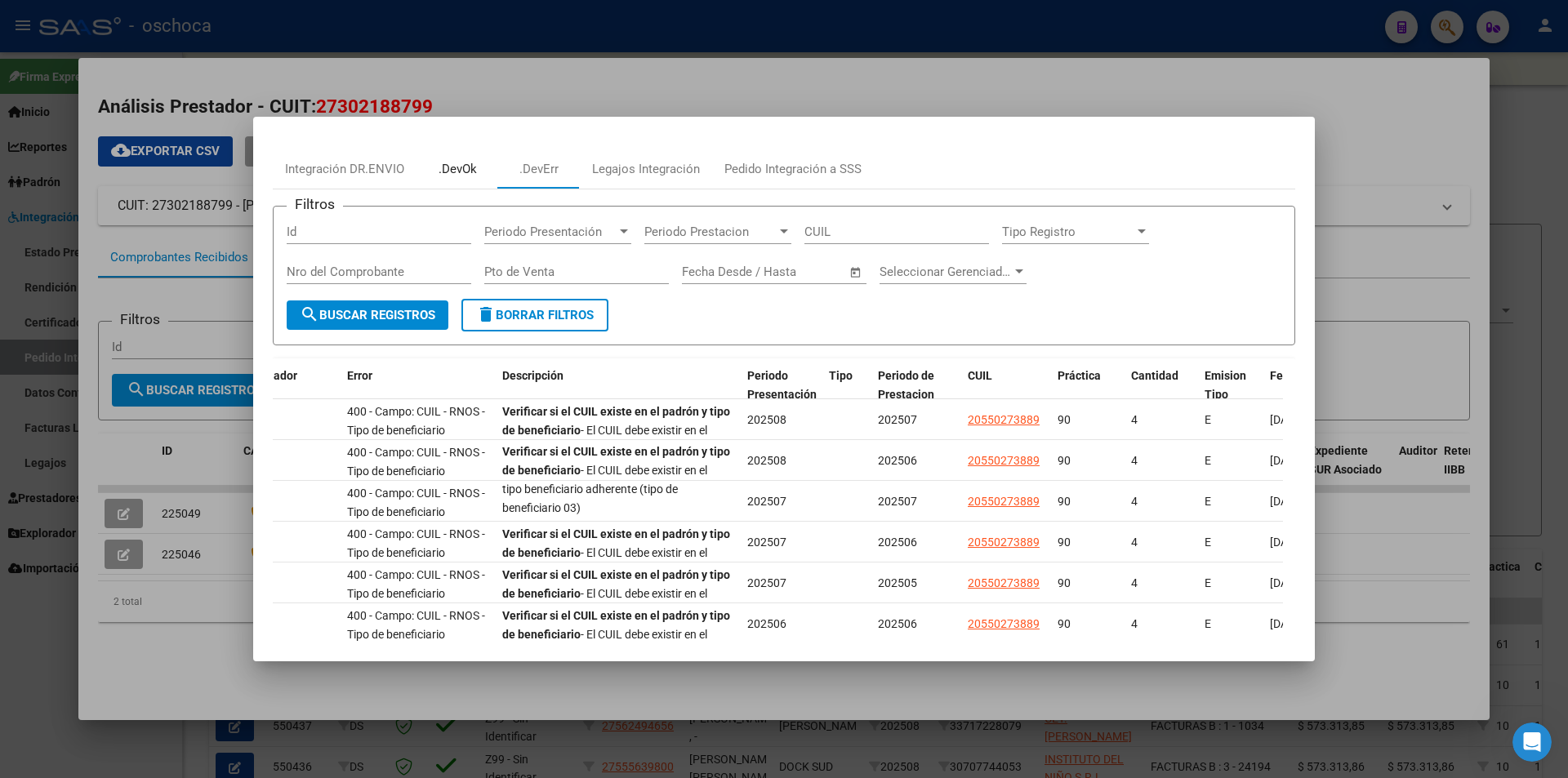
click at [444, 170] on div ".DevOk" at bounding box center [457, 170] width 38 height 19
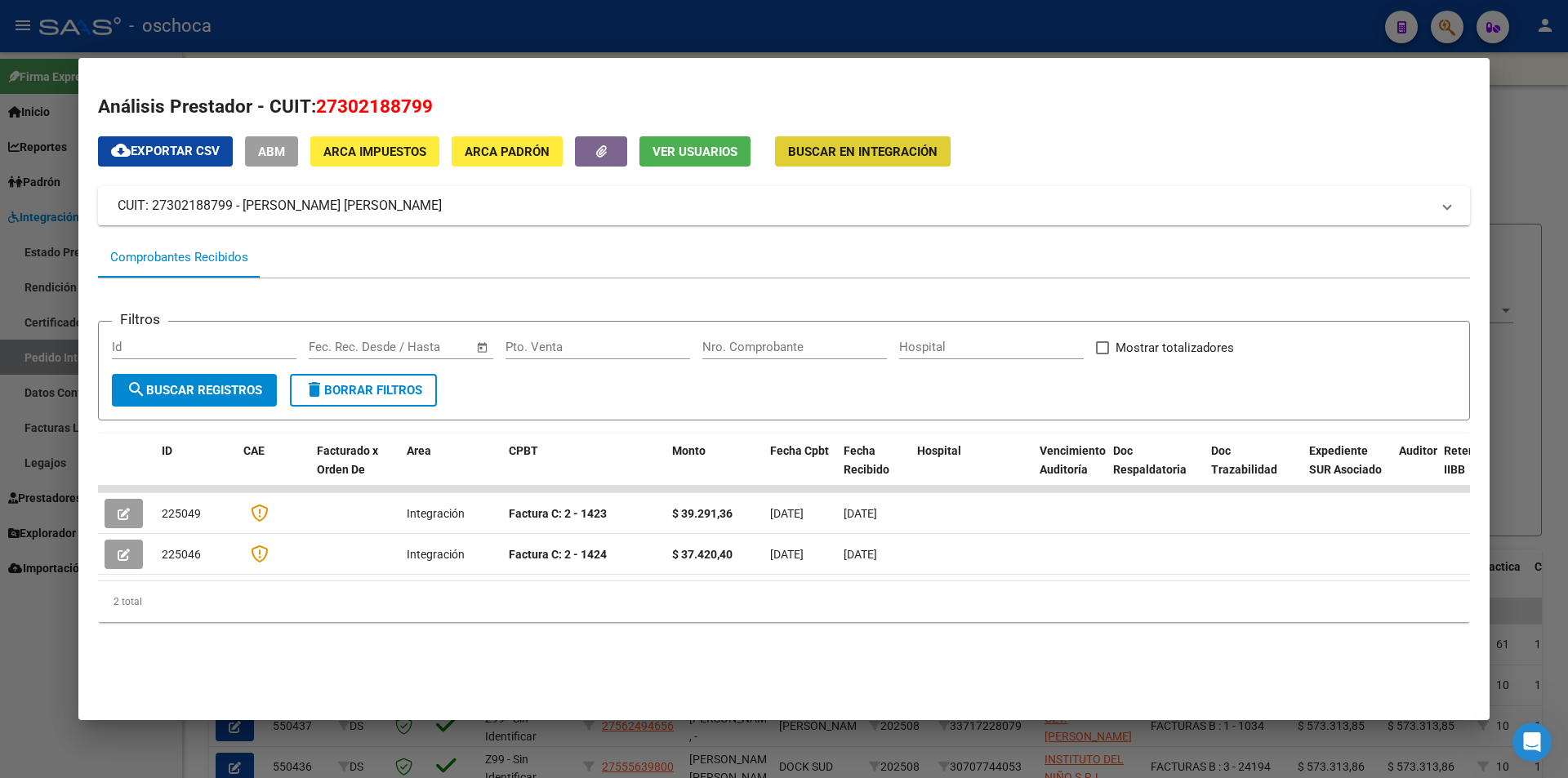
click at [865, 152] on span "Buscar en Integración" at bounding box center [862, 151] width 150 height 14
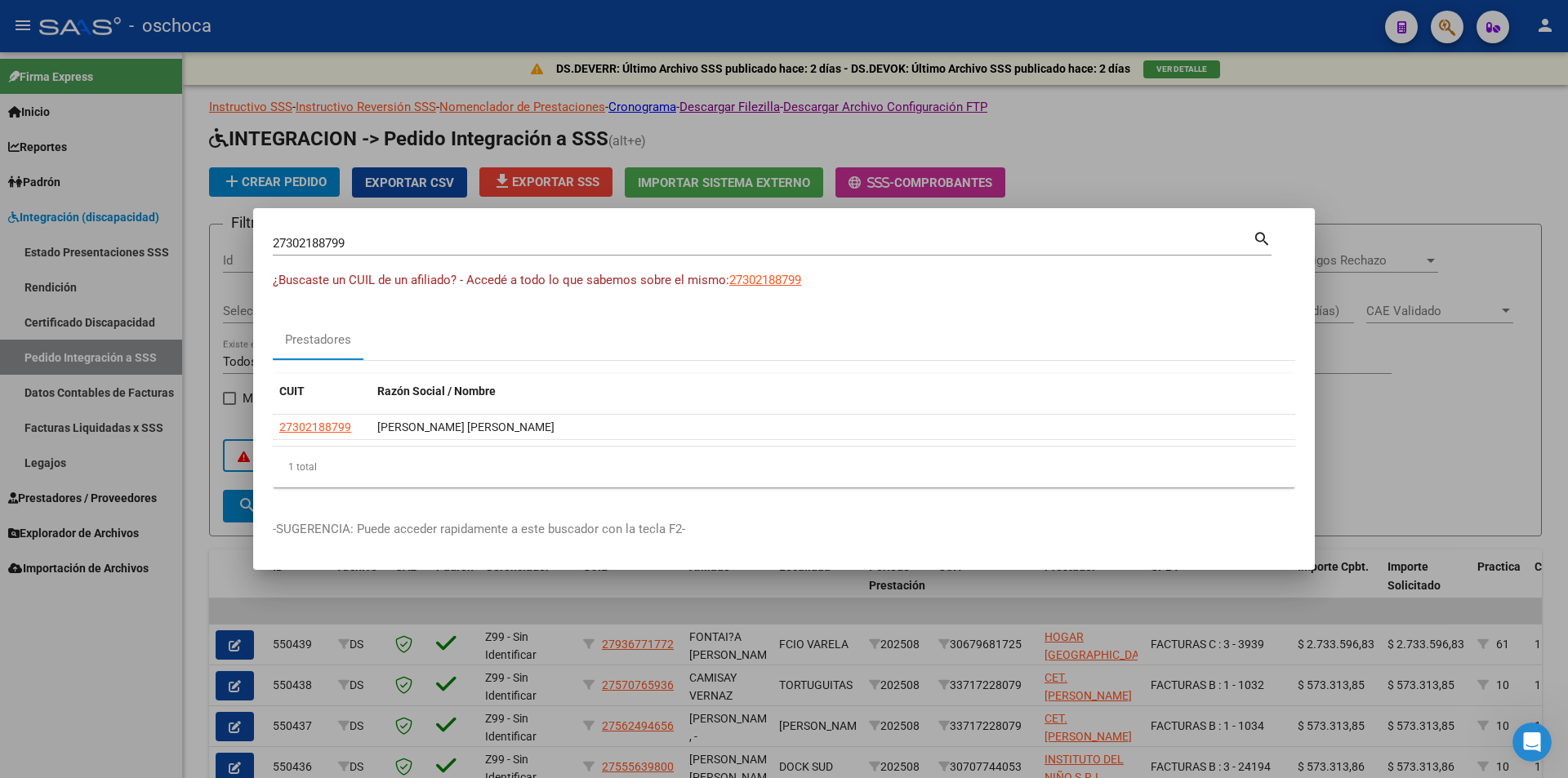
click at [1260, 236] on mat-icon "search" at bounding box center [1262, 237] width 19 height 20
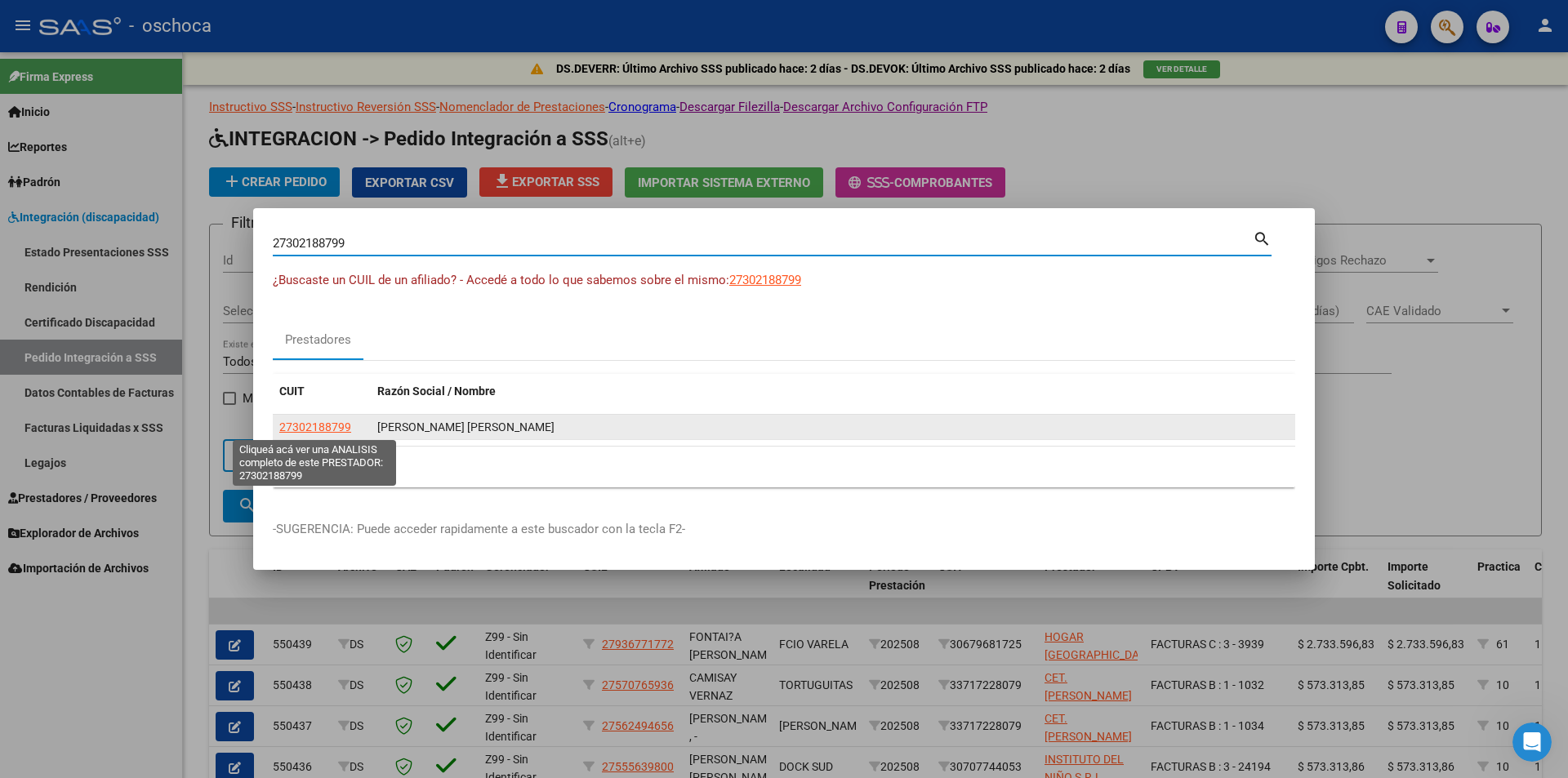
click at [330, 422] on span "27302188799" at bounding box center [314, 428] width 71 height 13
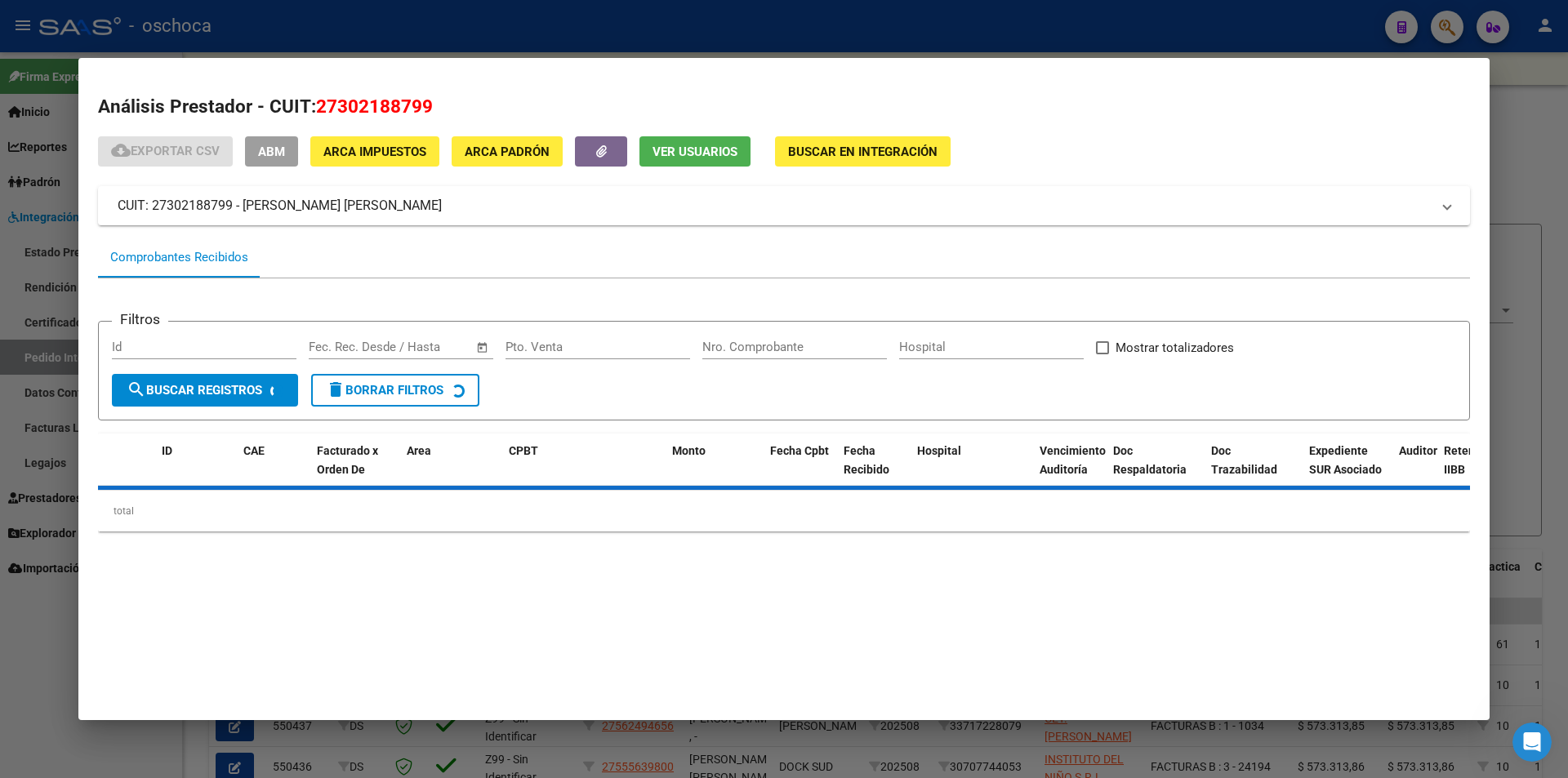
click at [838, 151] on span "Buscar en Integración" at bounding box center [862, 151] width 150 height 14
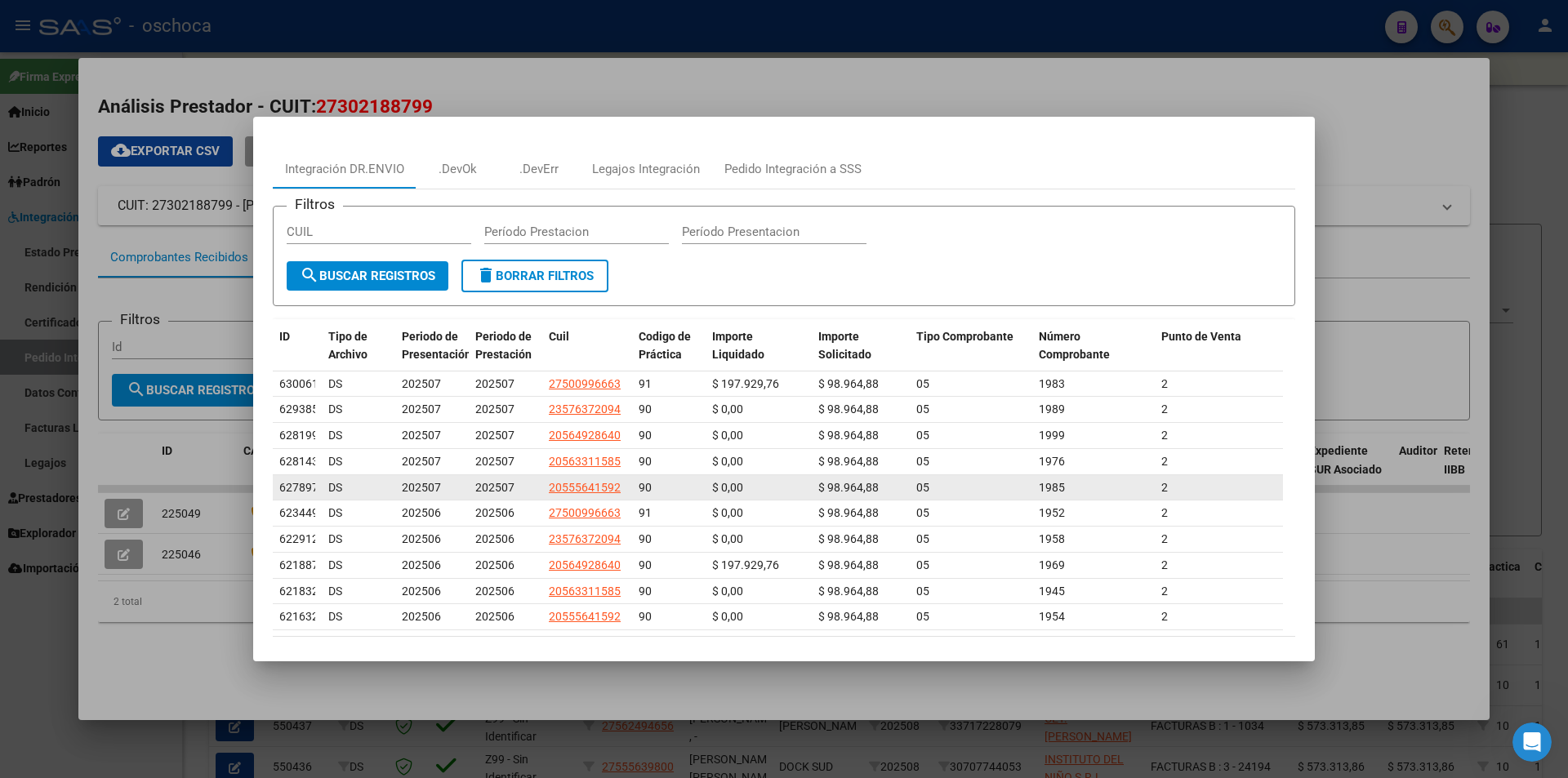
scroll to position [61, 0]
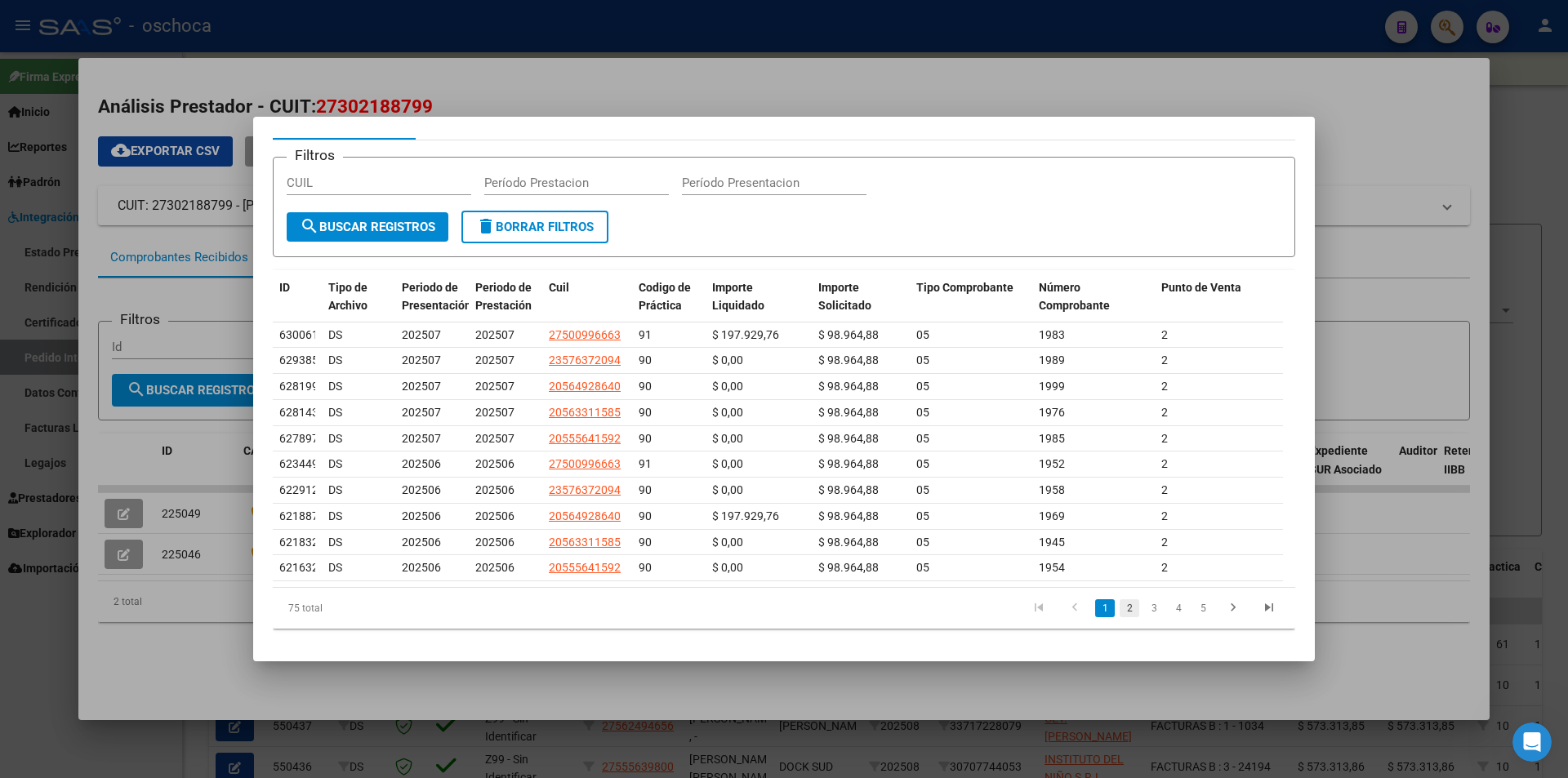
click at [1119, 615] on link "2" at bounding box center [1129, 608] width 20 height 18
click at [1144, 610] on link "3" at bounding box center [1154, 608] width 20 height 18
click at [1173, 612] on link "4" at bounding box center [1178, 608] width 20 height 18
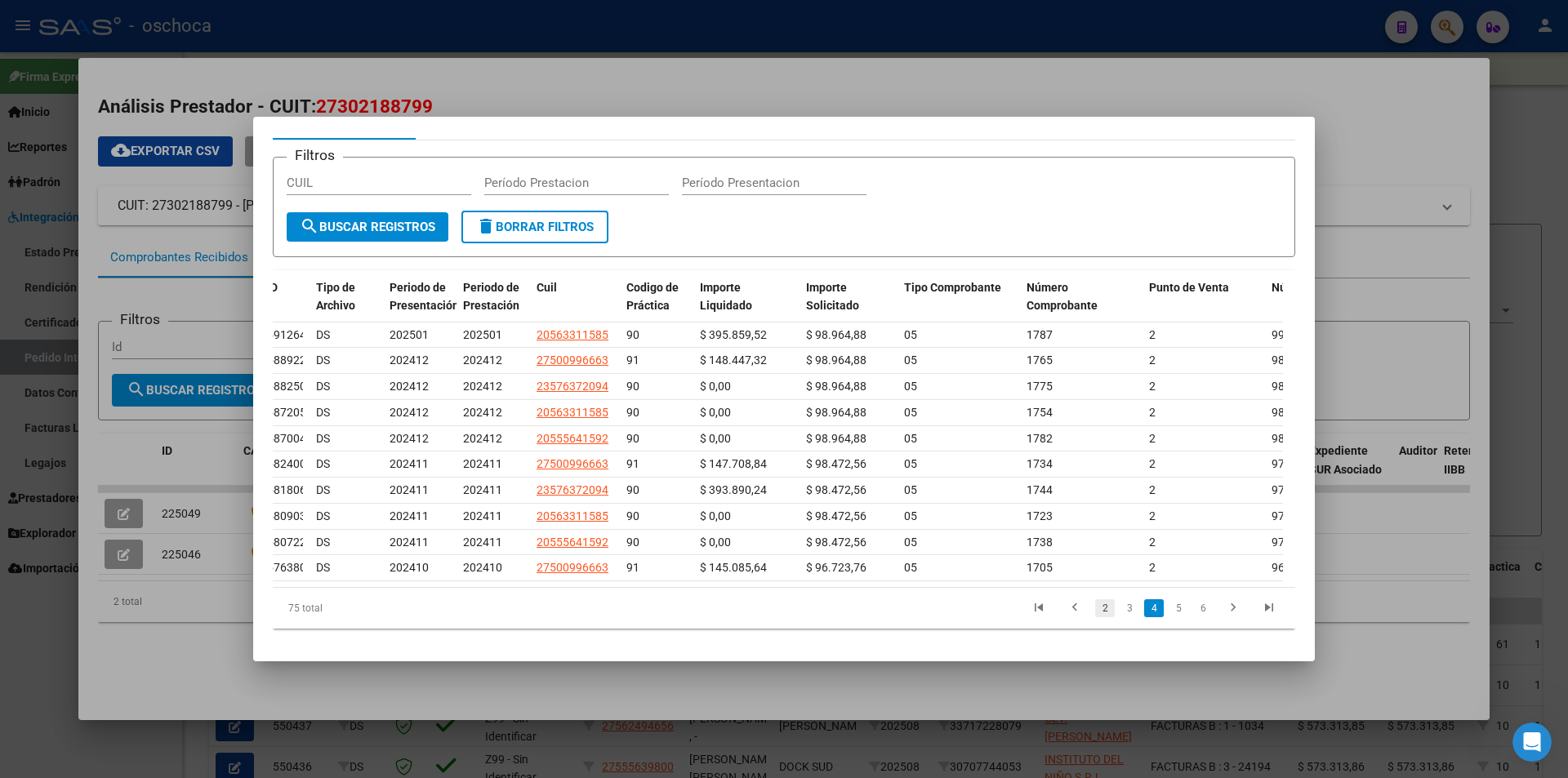
click at [1096, 614] on link "2" at bounding box center [1105, 608] width 20 height 18
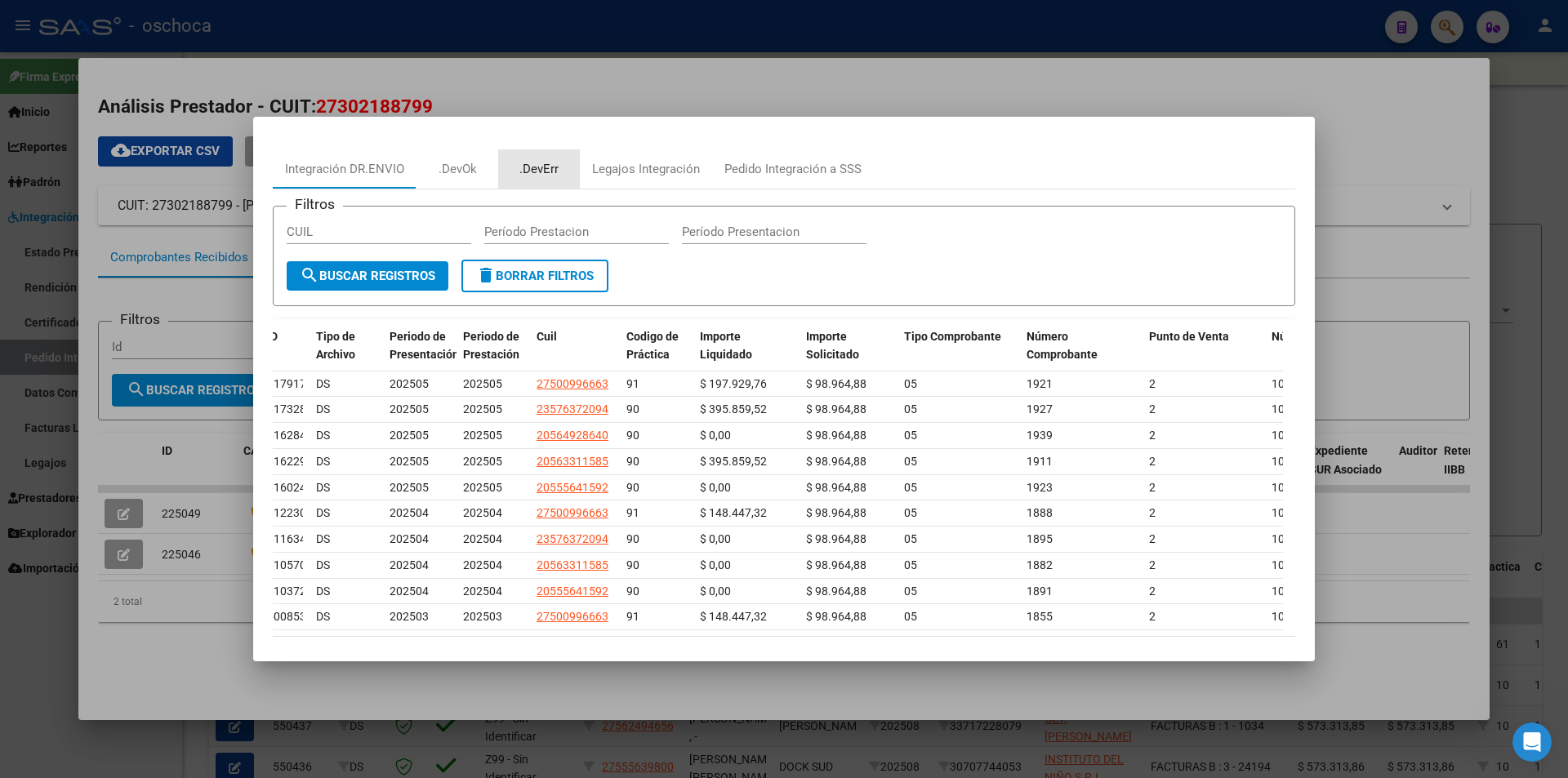
click at [531, 170] on div ".DevErr" at bounding box center [538, 170] width 39 height 19
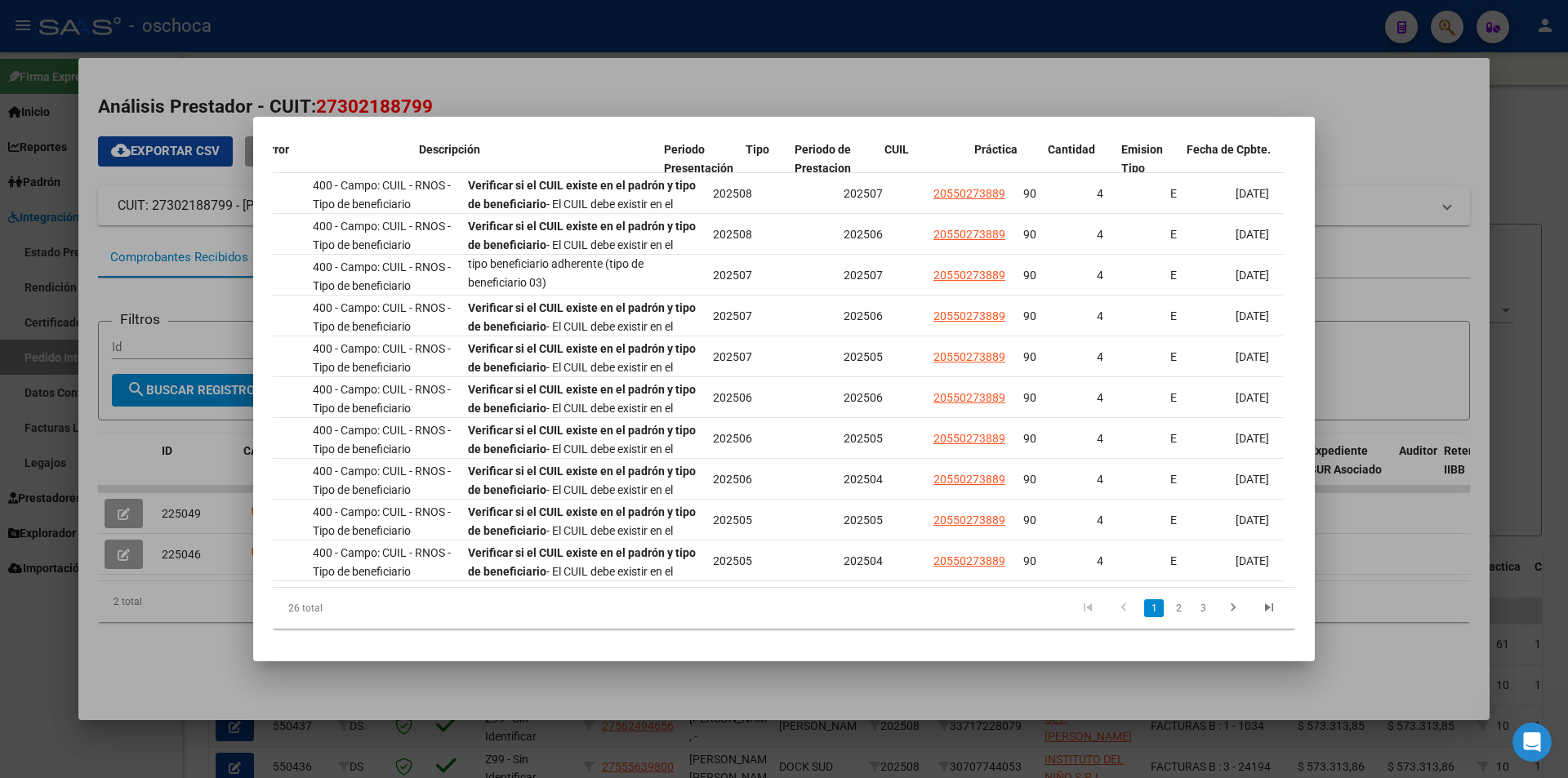
scroll to position [0, 179]
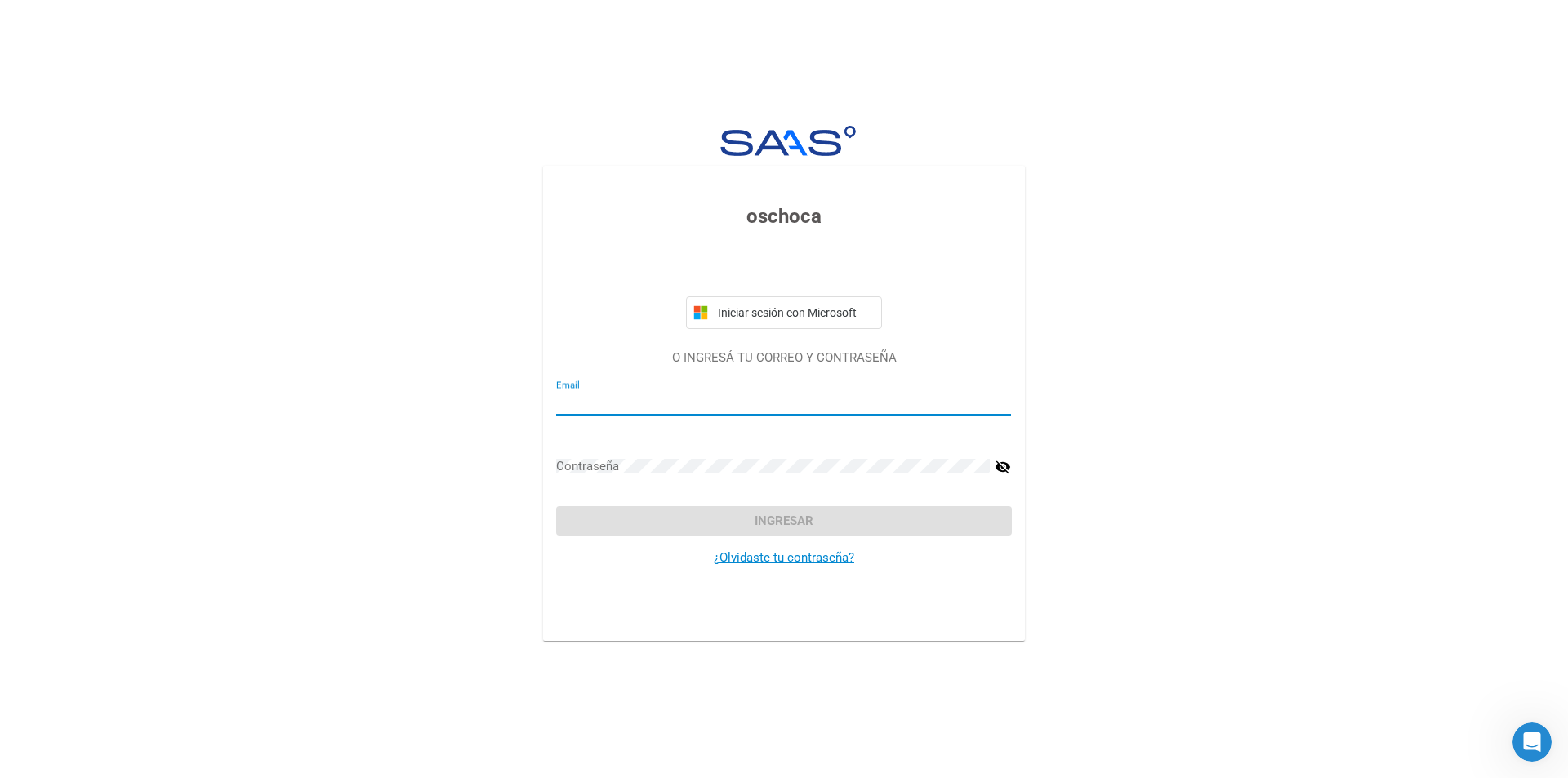
type input "[EMAIL_ADDRESS][DOMAIN_NAME]"
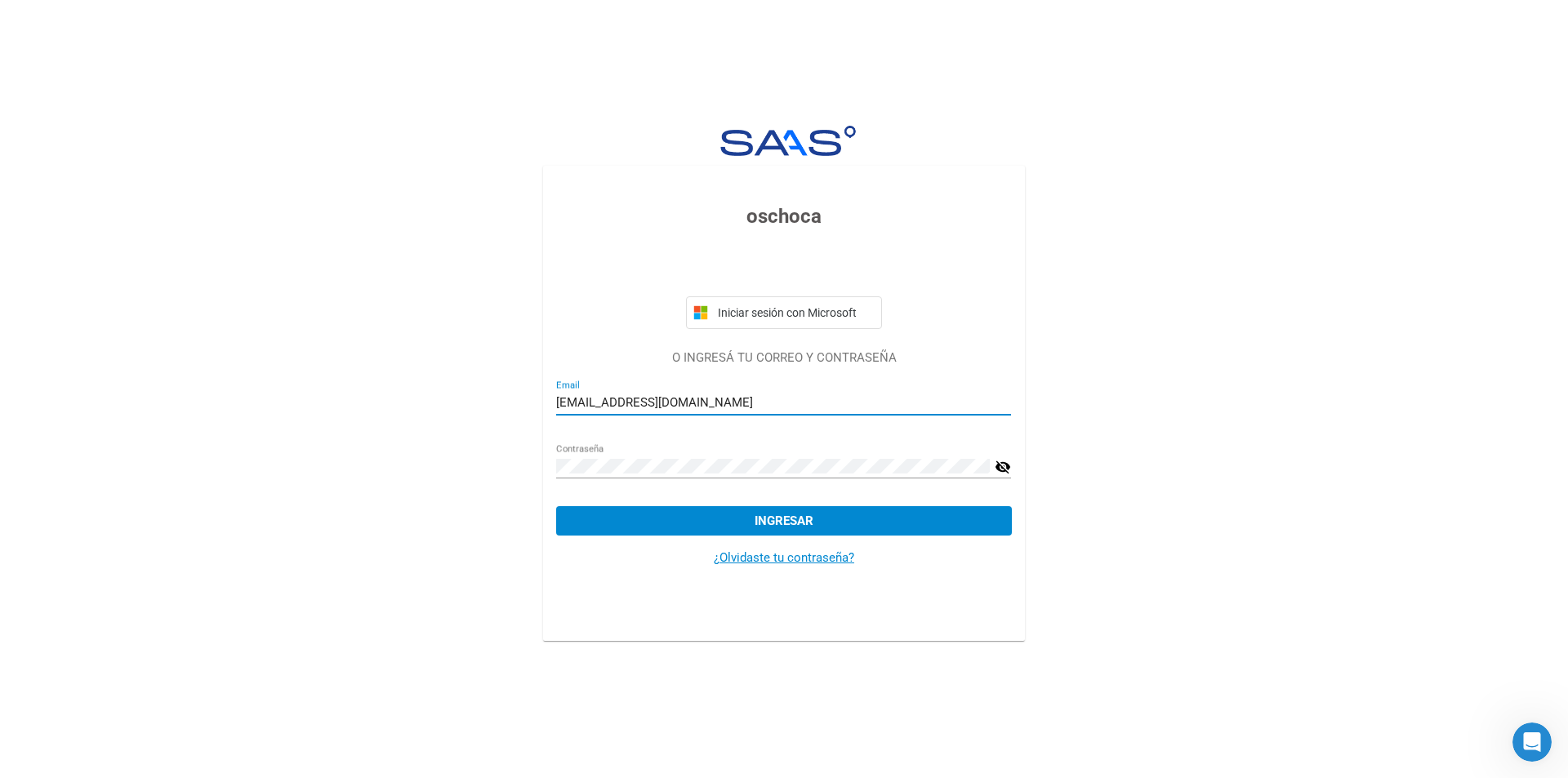
click at [1345, 489] on div "oschoca Iniciar sesión con Microsoft O INGRESÁ TU CORREO Y CONTRASEÑA [PERSON_N…" at bounding box center [784, 372] width 1568 height 746
click at [887, 518] on button "Ingresar" at bounding box center [784, 521] width 455 height 30
